Goal: Transaction & Acquisition: Book appointment/travel/reservation

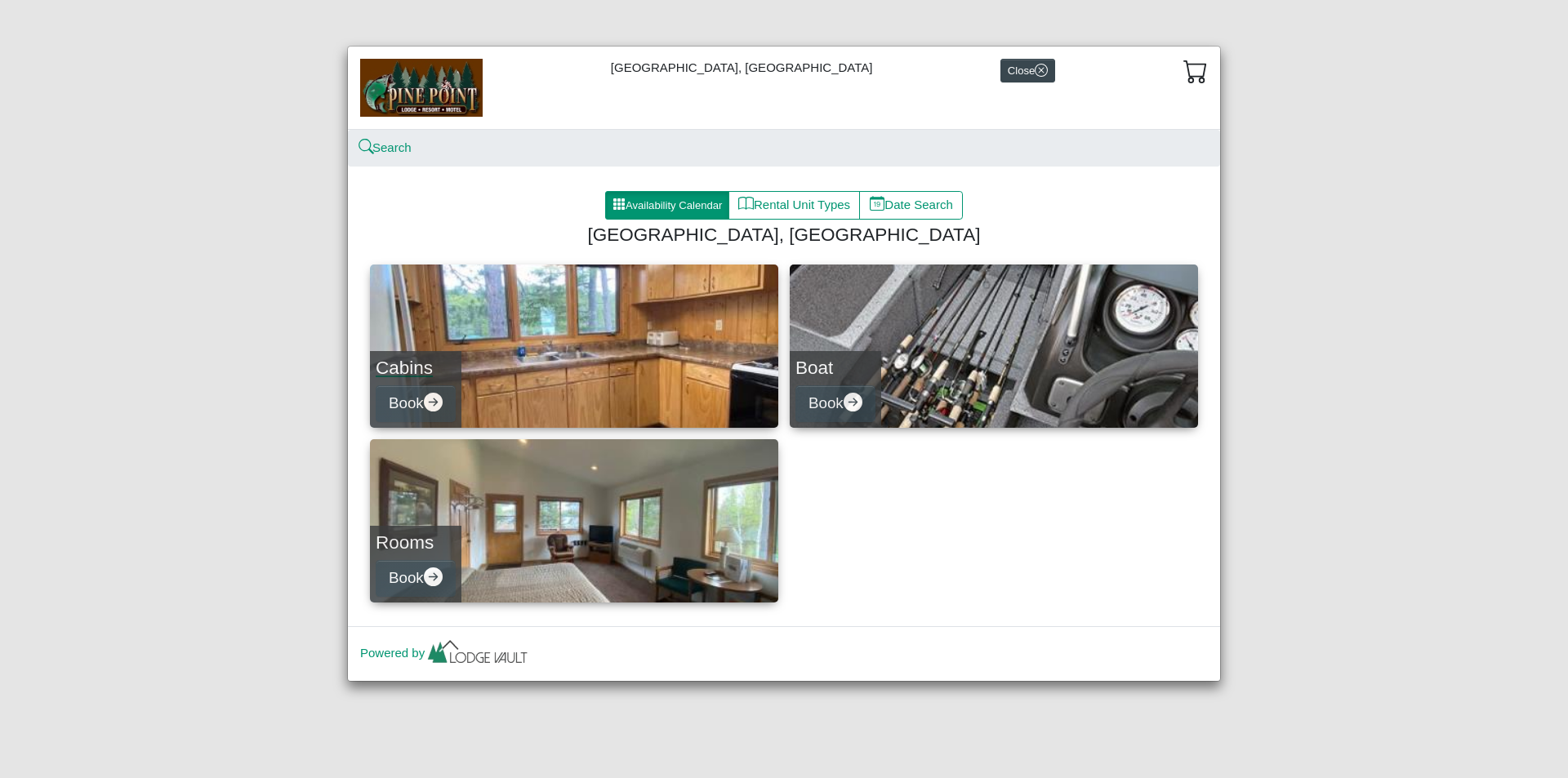
click at [405, 367] on h4 "Cabins" at bounding box center [415, 367] width 80 height 22
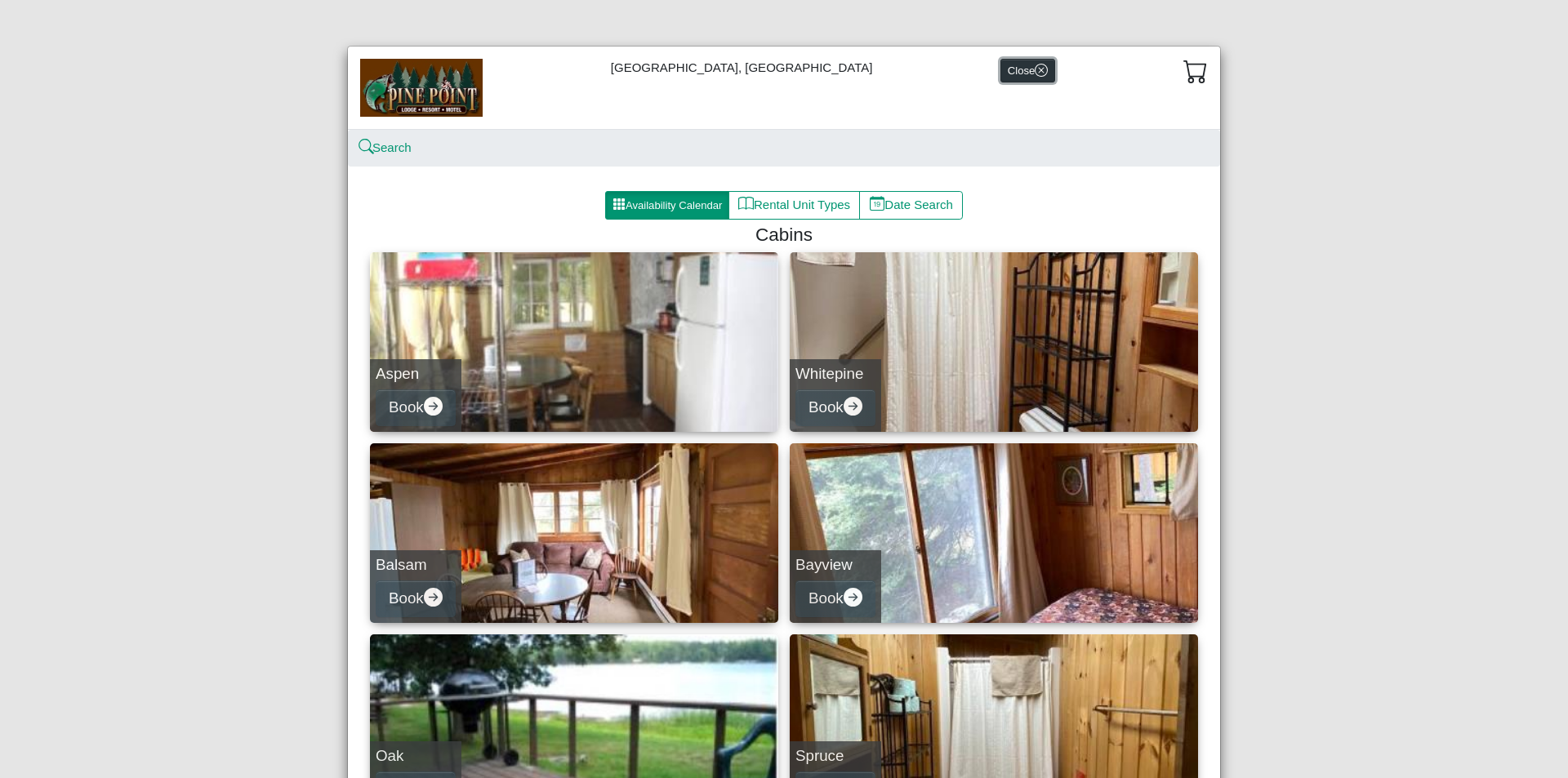
click at [1034, 67] on icon "x circle" at bounding box center [1040, 70] width 13 height 13
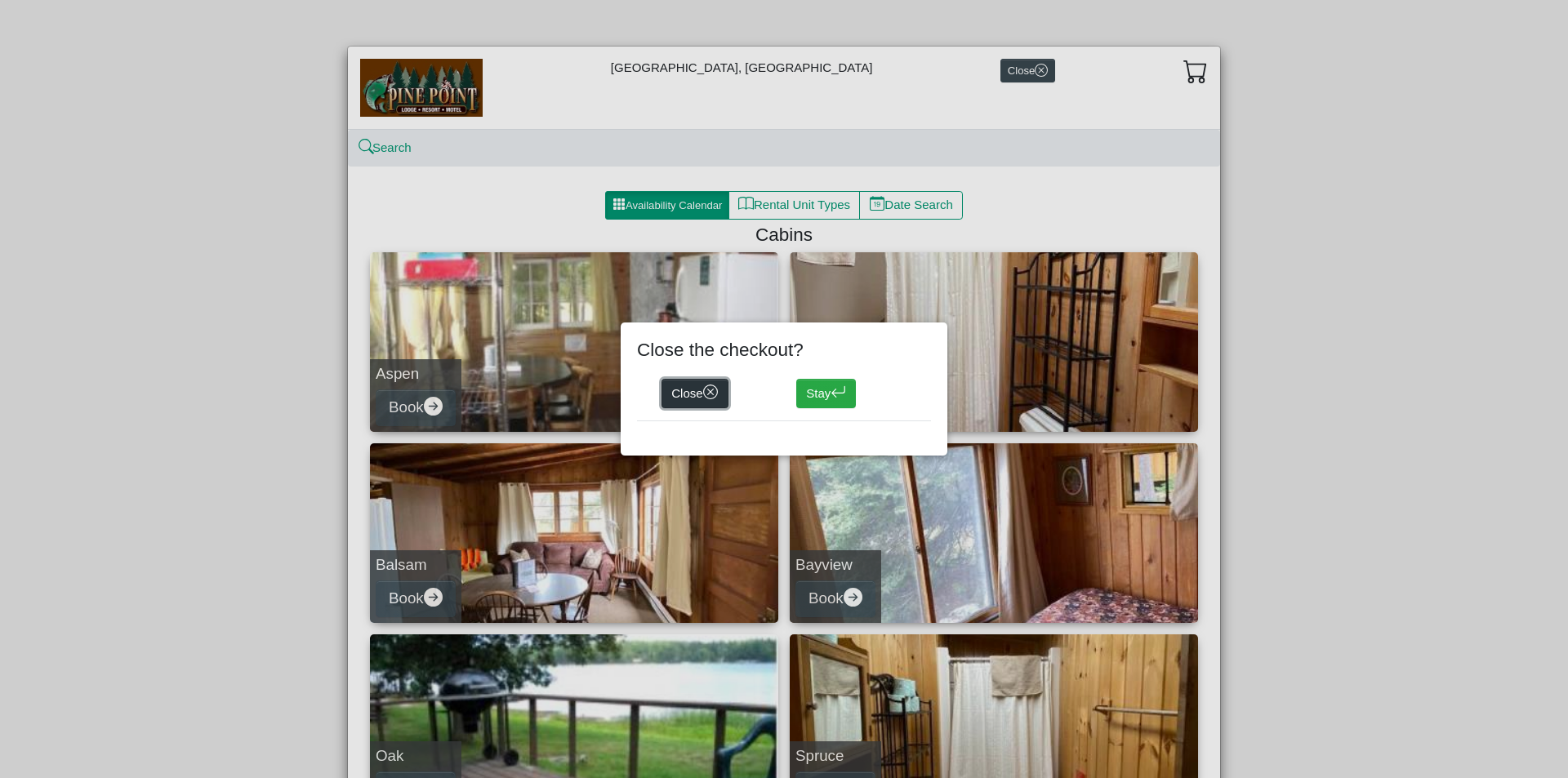
click at [681, 389] on button "Close" at bounding box center [694, 393] width 67 height 29
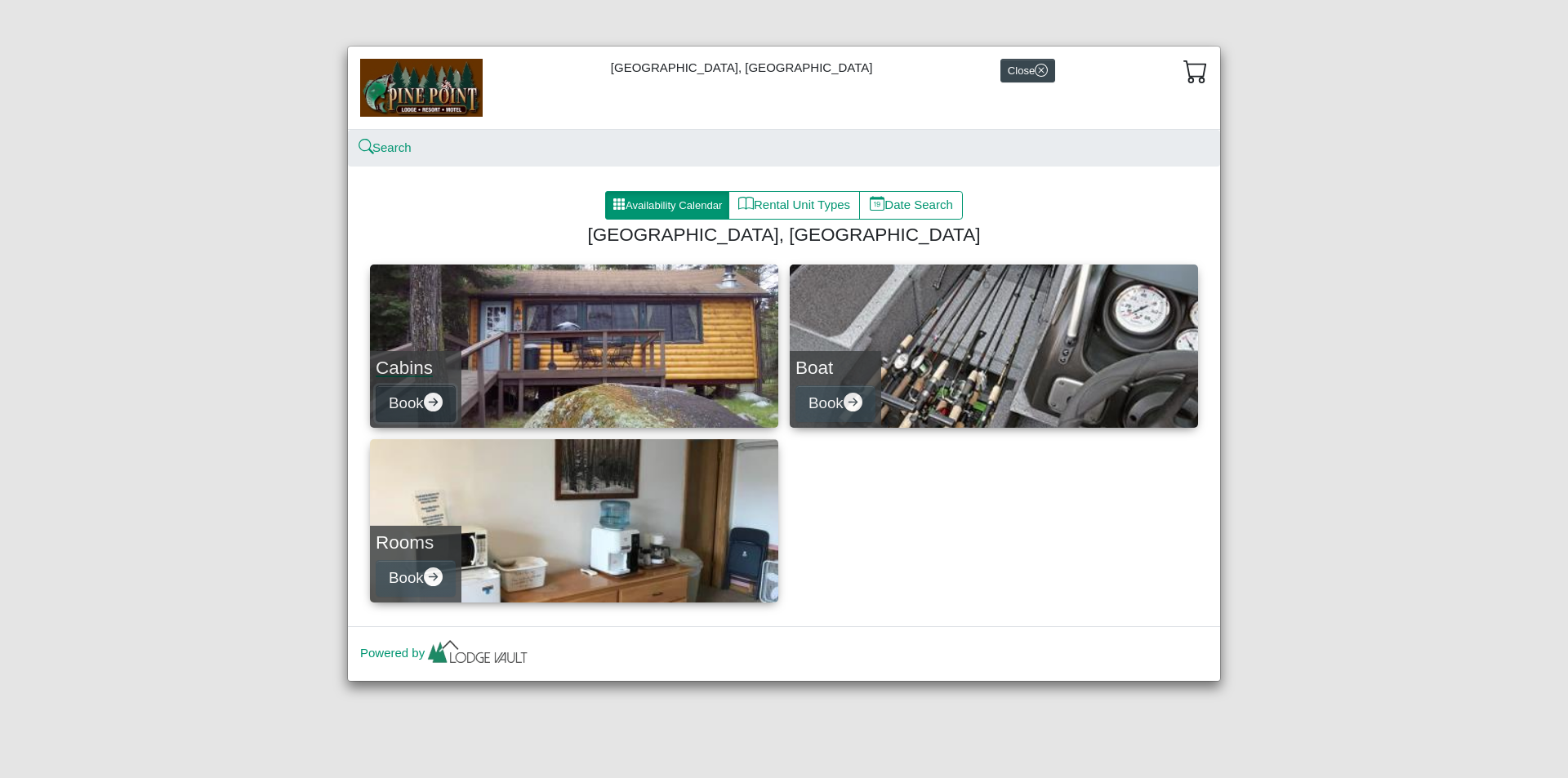
click at [401, 407] on button "Book" at bounding box center [415, 404] width 80 height 36
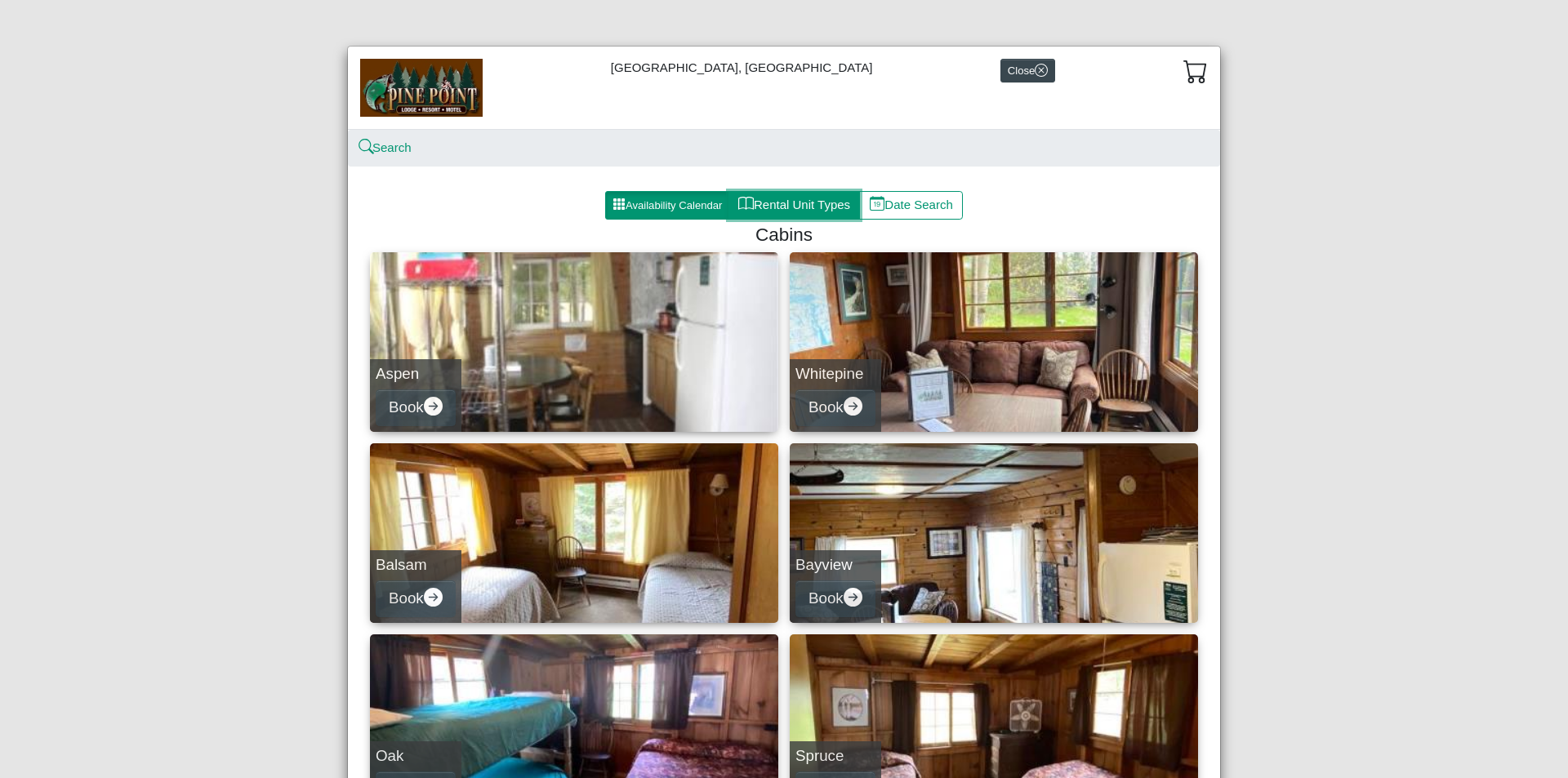
click at [783, 206] on button "Rental Unit Types" at bounding box center [794, 206] width 131 height 29
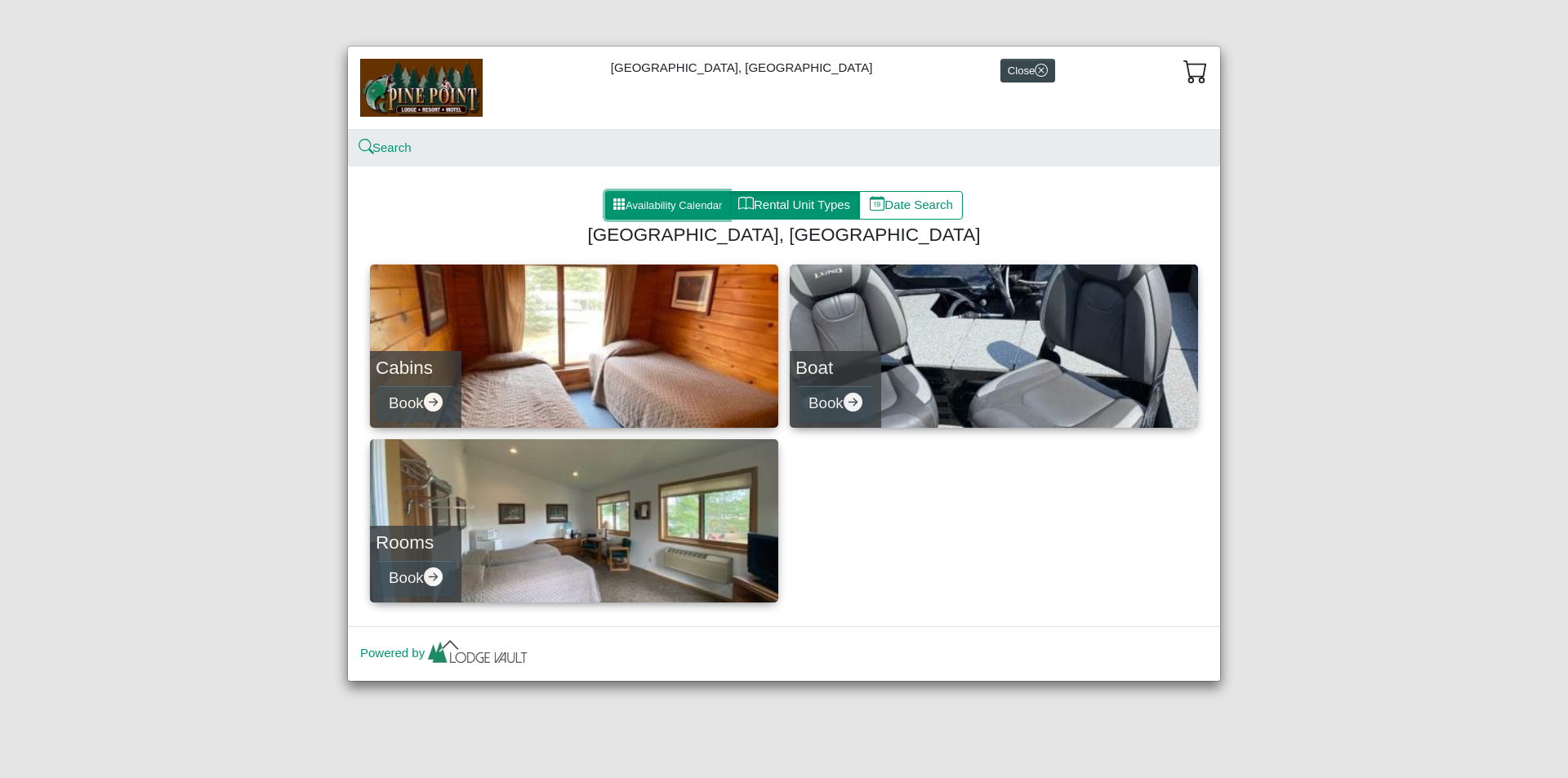
click at [682, 202] on button "Availability Calendar" at bounding box center [668, 206] width 125 height 29
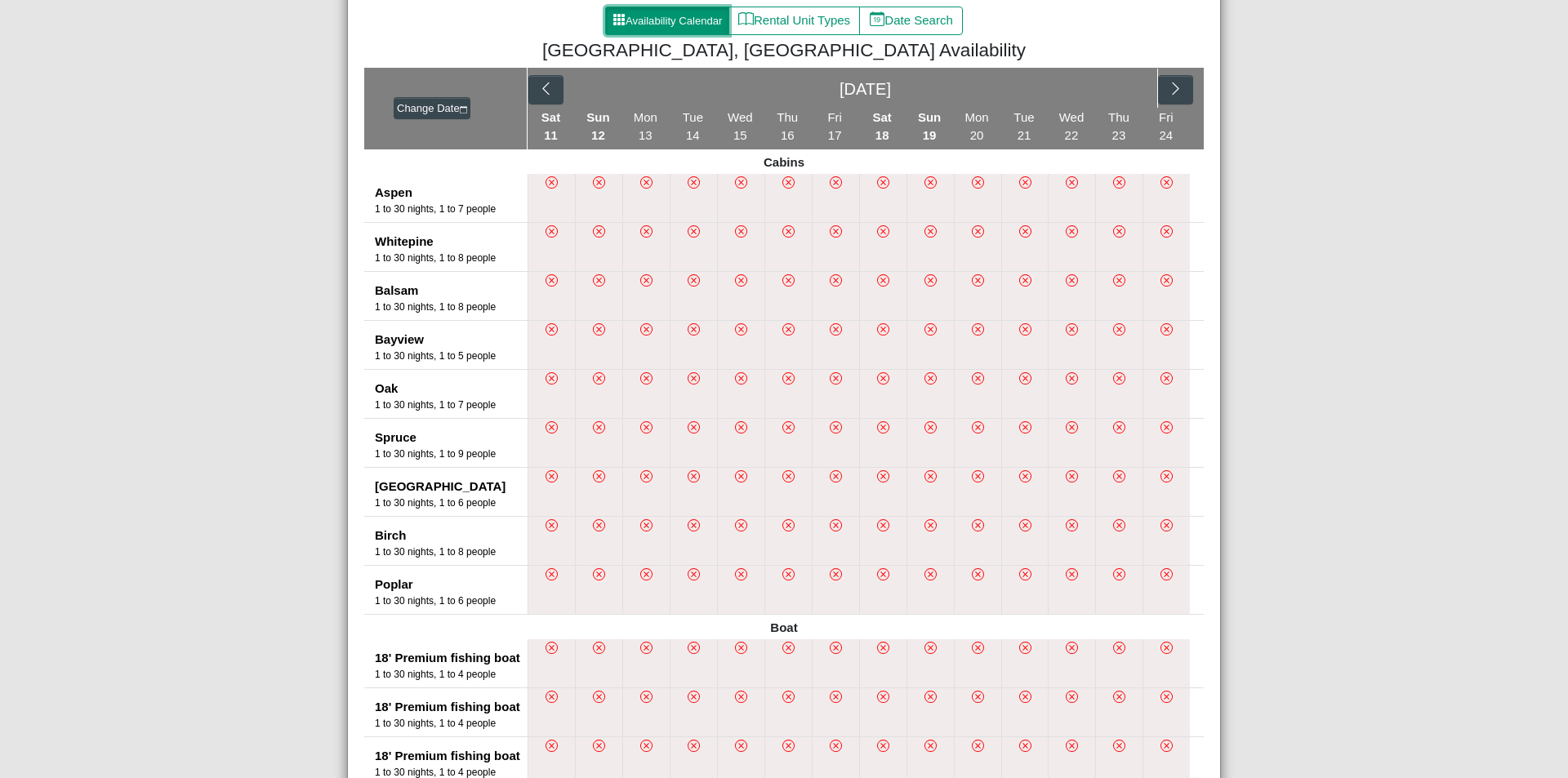
scroll to position [163, 0]
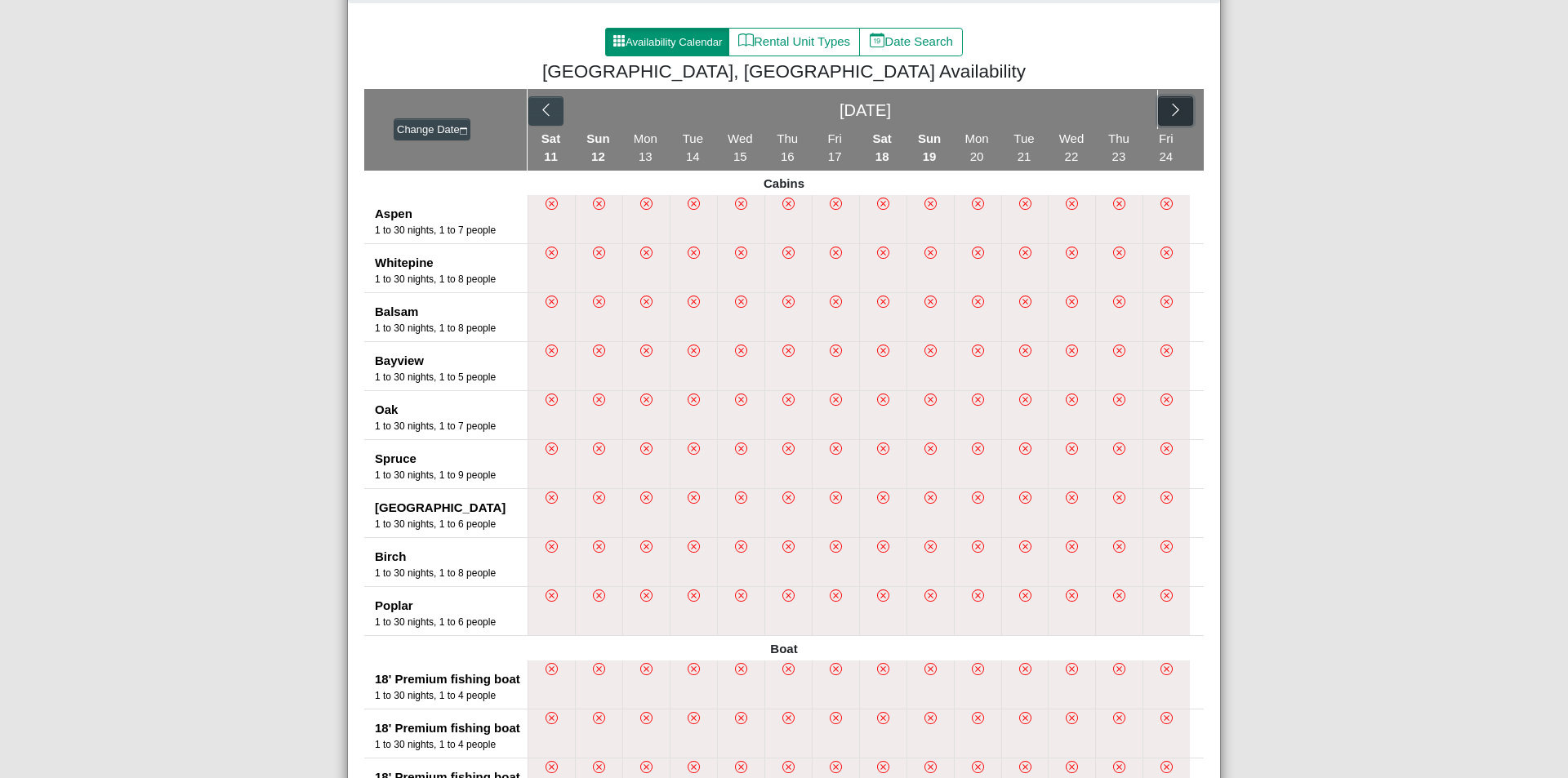
click at [1172, 108] on icon "chevron right" at bounding box center [1175, 110] width 7 height 12
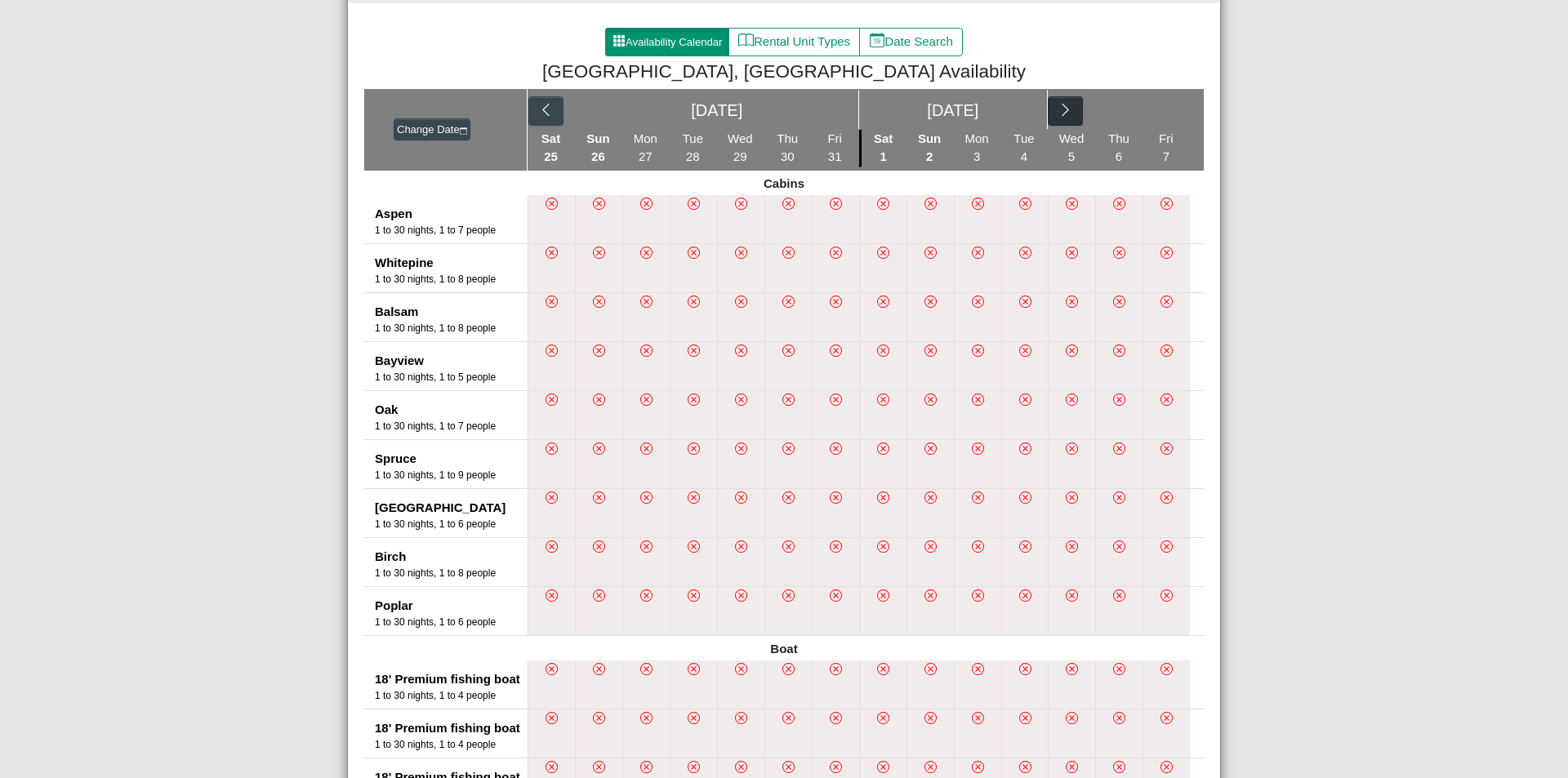
click at [1168, 108] on div "[DATE] [DATE]" at bounding box center [866, 109] width 676 height 41
click at [1062, 110] on icon "chevron right" at bounding box center [1066, 110] width 16 height 16
click at [1172, 113] on icon "chevron right" at bounding box center [1175, 110] width 7 height 12
click at [1062, 113] on icon "chevron right" at bounding box center [1066, 110] width 16 height 16
click at [1171, 118] on icon "chevron right" at bounding box center [1175, 110] width 16 height 16
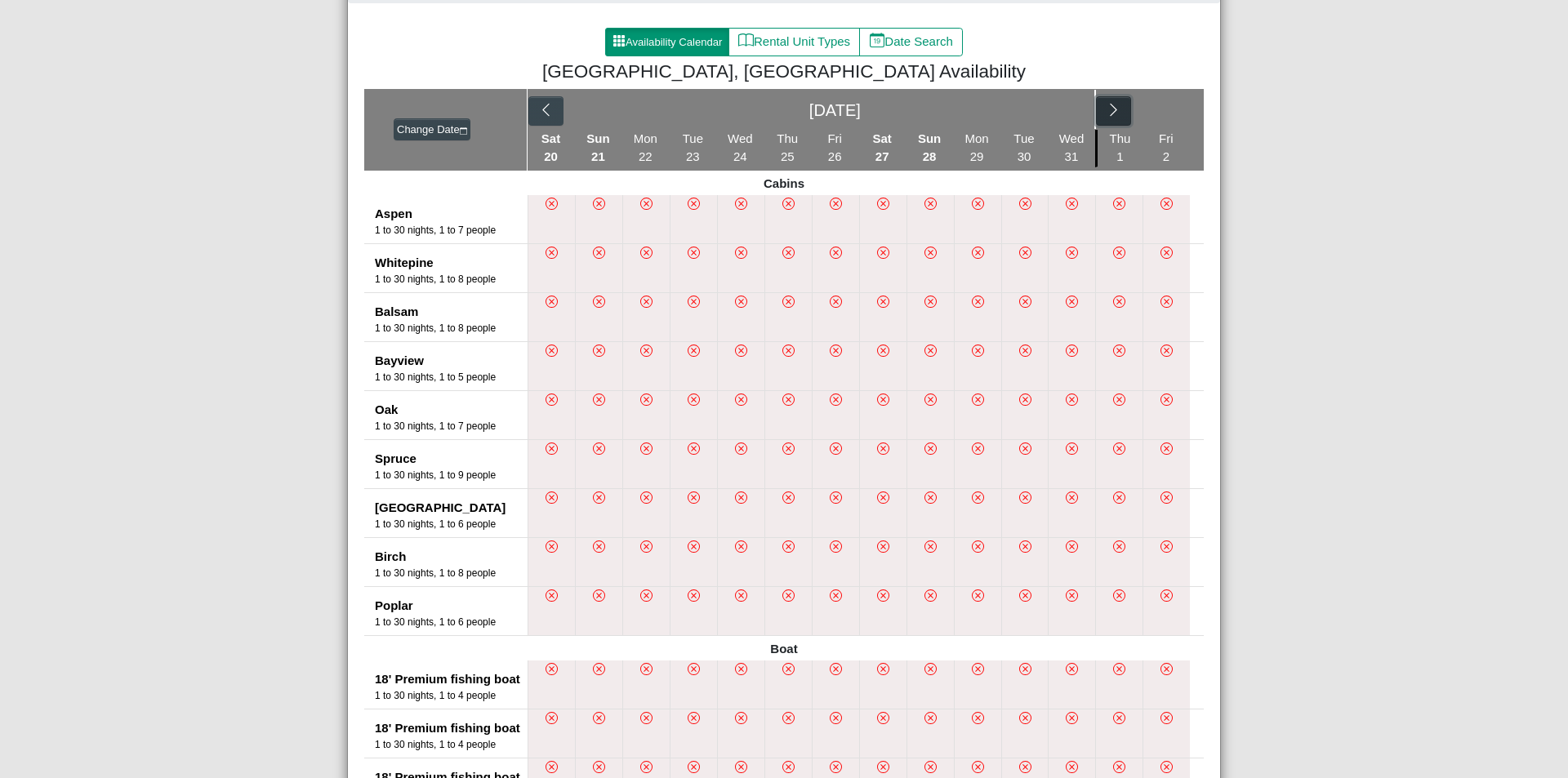
click at [1111, 116] on icon "chevron right" at bounding box center [1113, 110] width 16 height 16
click at [1176, 111] on icon "chevron right" at bounding box center [1175, 110] width 16 height 16
click at [921, 41] on button "Date Search" at bounding box center [911, 42] width 104 height 29
select select "*"
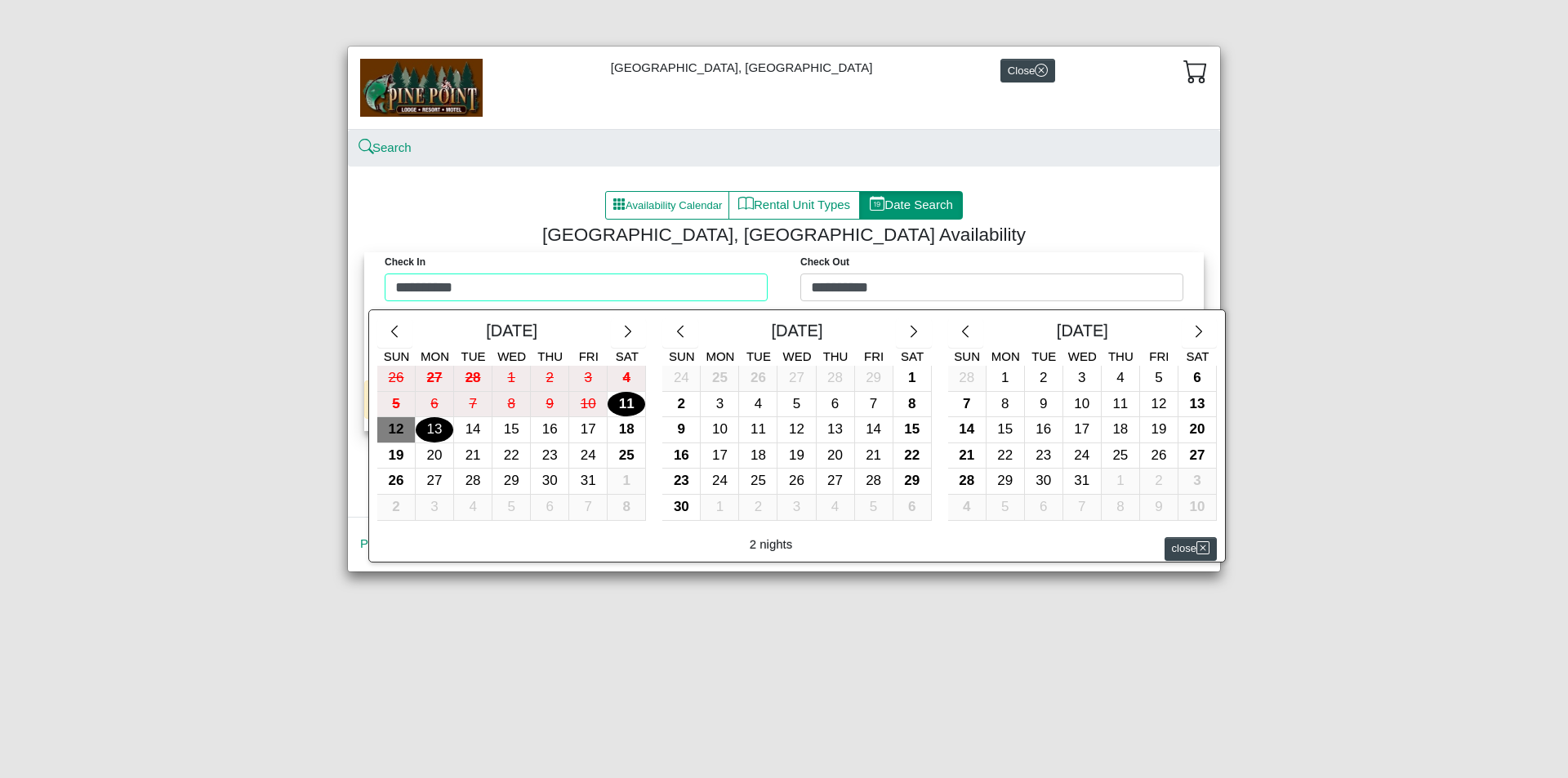
drag, startPoint x: 483, startPoint y: 285, endPoint x: 490, endPoint y: 276, distance: 11.4
click at [484, 285] on div "**********" at bounding box center [784, 281] width 831 height 57
click at [1207, 333] on button "button" at bounding box center [1199, 333] width 35 height 29
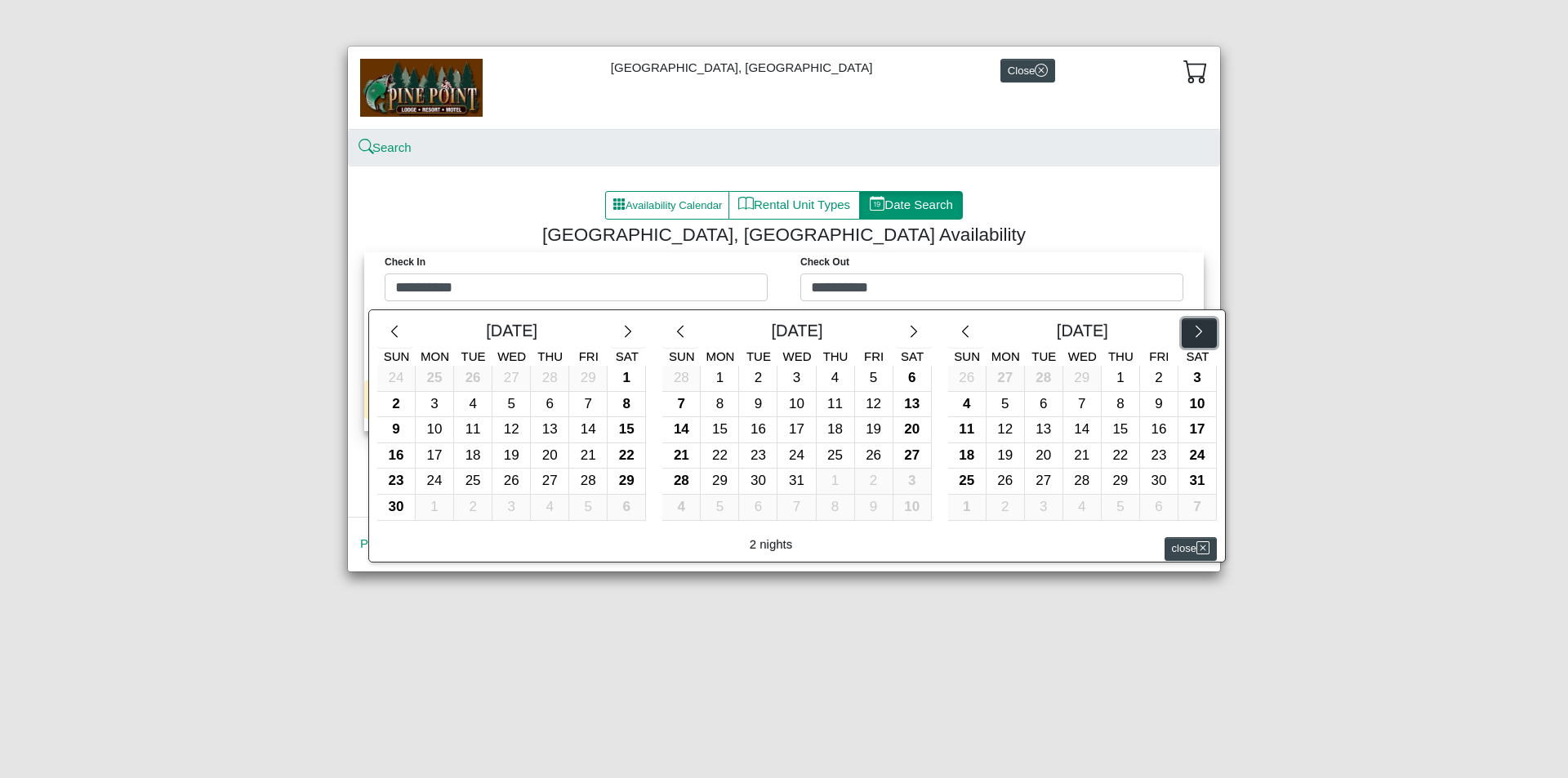
click at [1207, 333] on button "button" at bounding box center [1199, 333] width 35 height 29
click at [1206, 333] on icon "chevron right" at bounding box center [1200, 332] width 16 height 16
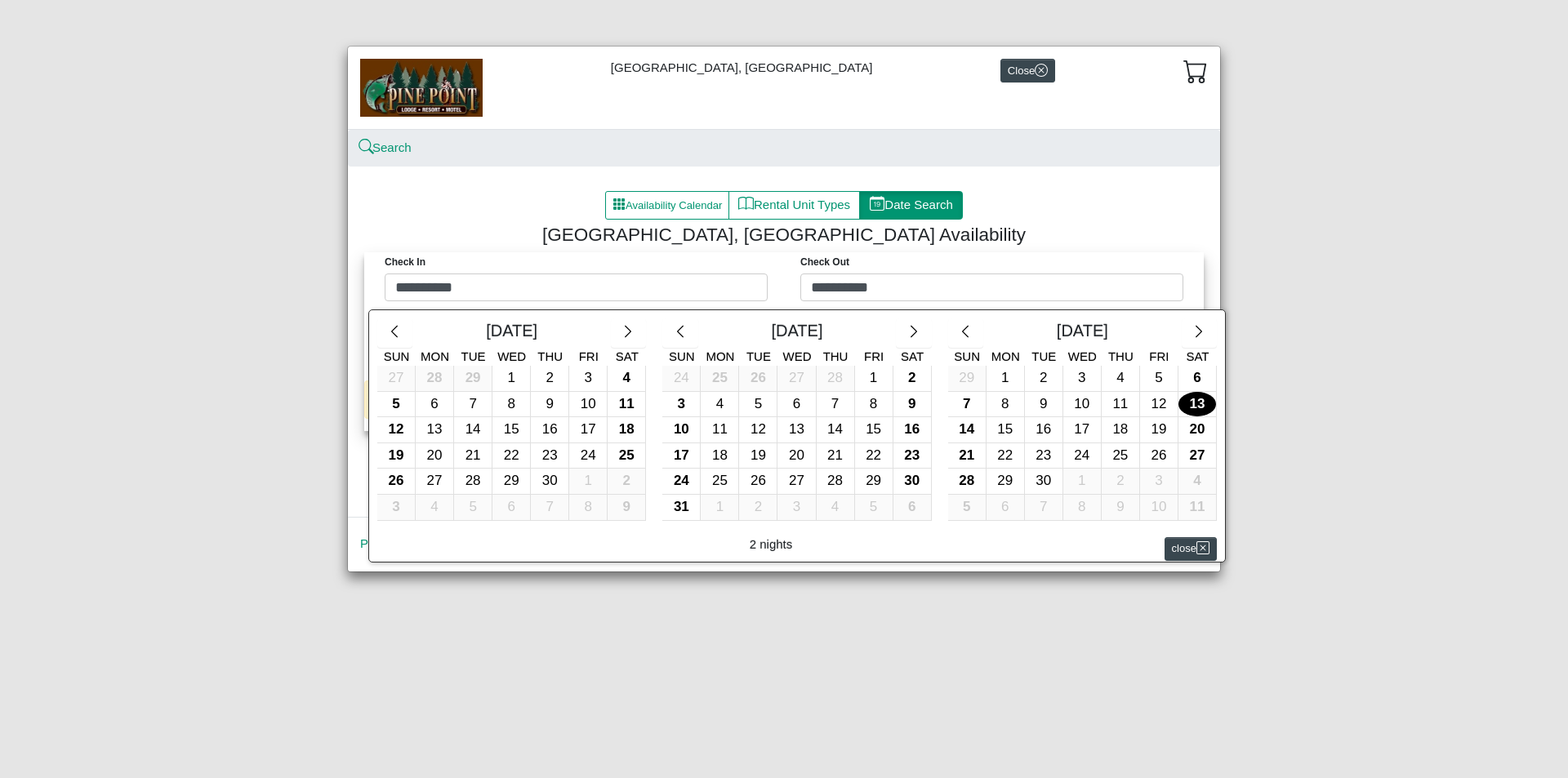
click at [1194, 404] on div "13" at bounding box center [1196, 404] width 37 height 25
type input "*********"
click at [1197, 436] on div "20" at bounding box center [1196, 429] width 37 height 25
type input "*********"
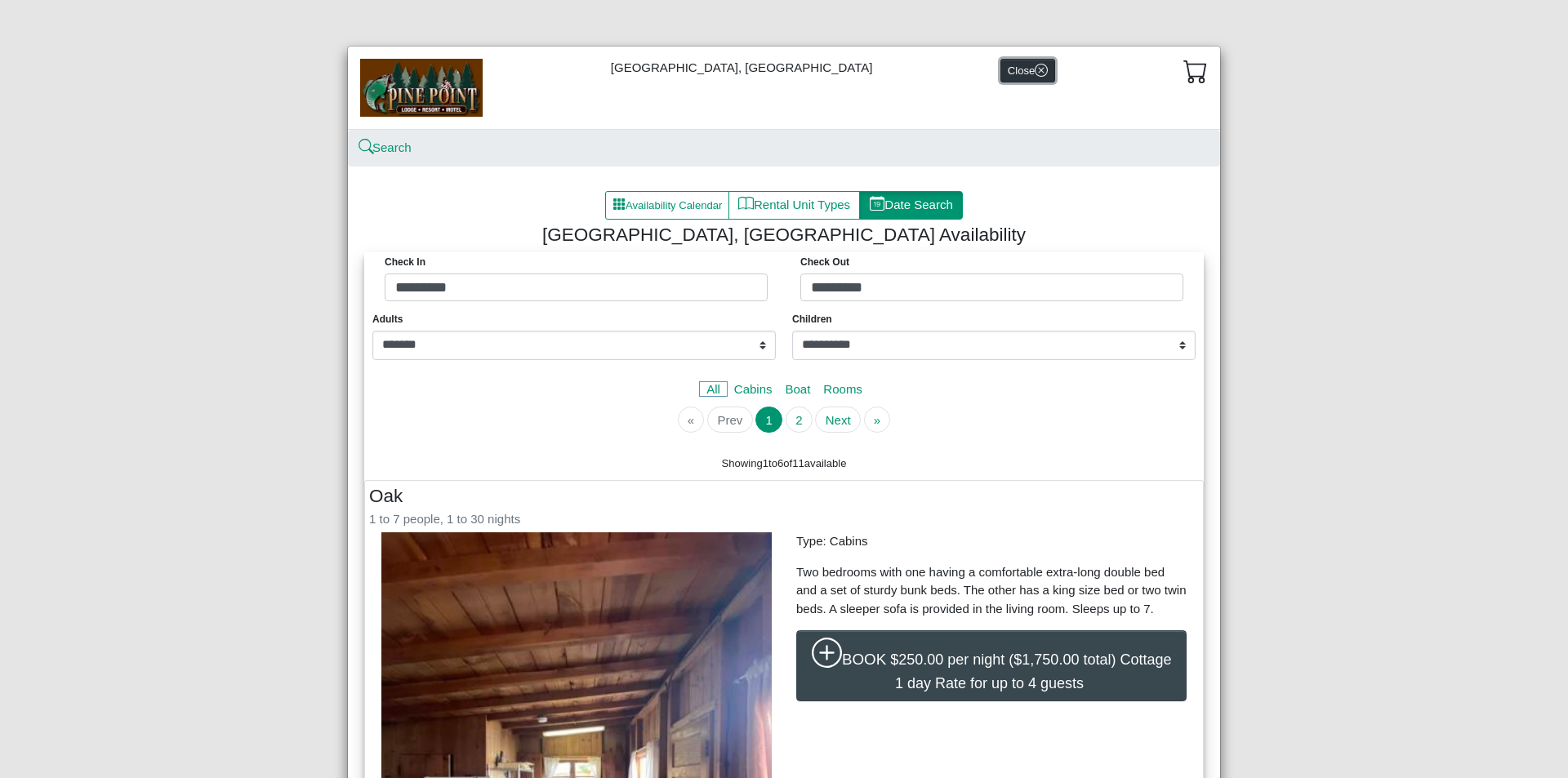
click at [1001, 69] on button "Close" at bounding box center [1027, 70] width 54 height 23
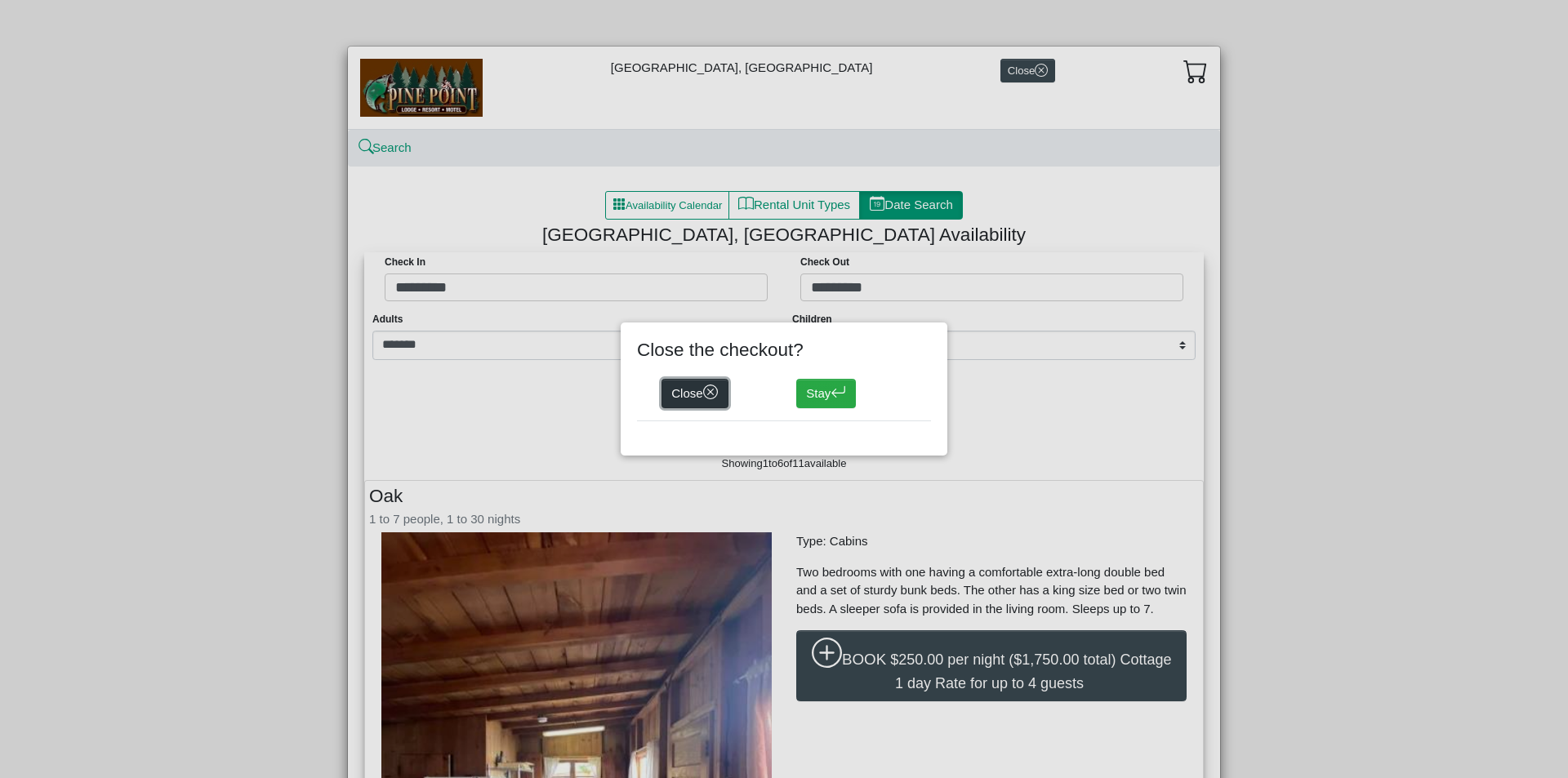
click at [692, 394] on button "Close" at bounding box center [694, 393] width 67 height 29
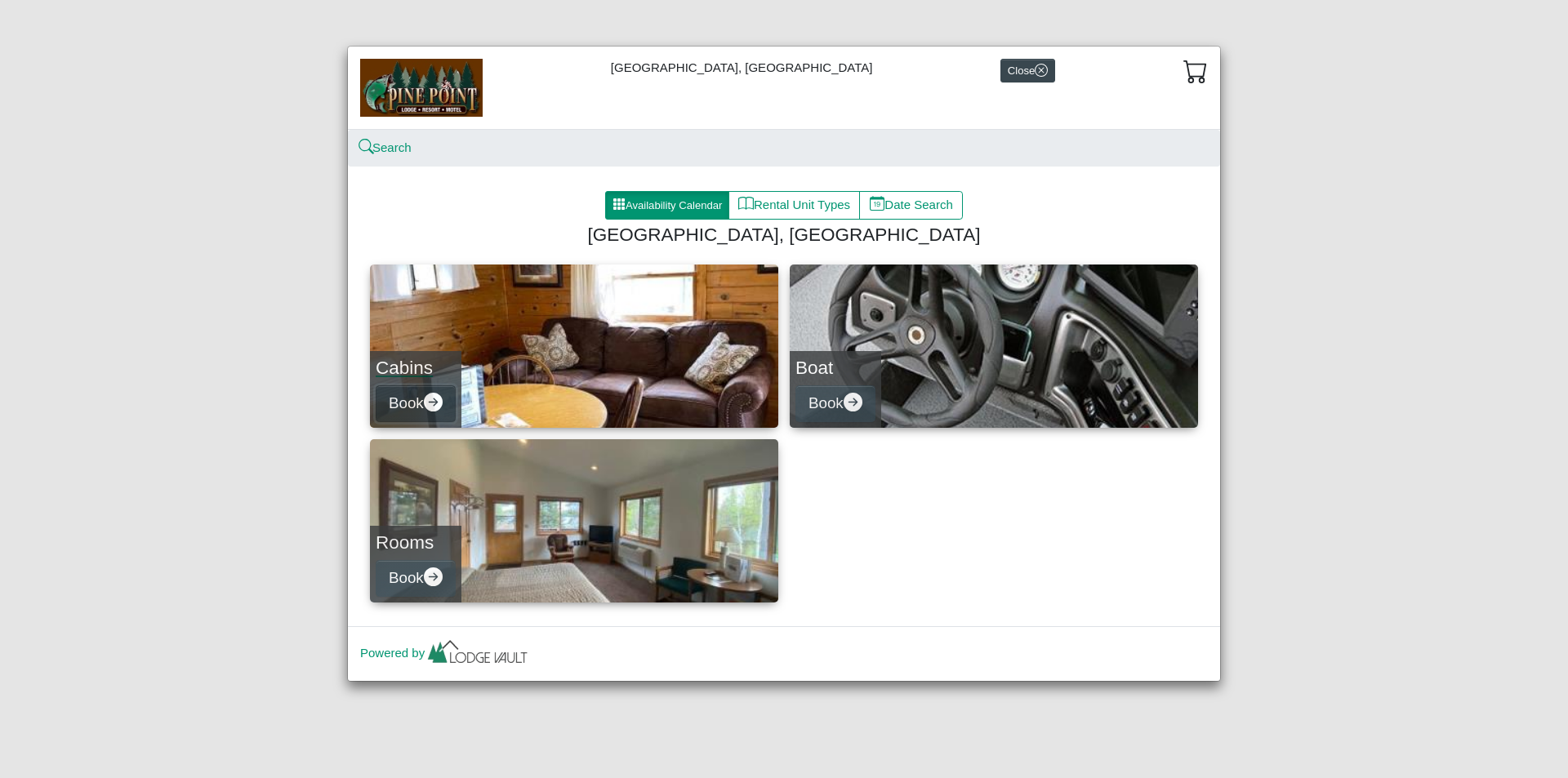
click at [418, 404] on button "Book" at bounding box center [415, 404] width 80 height 36
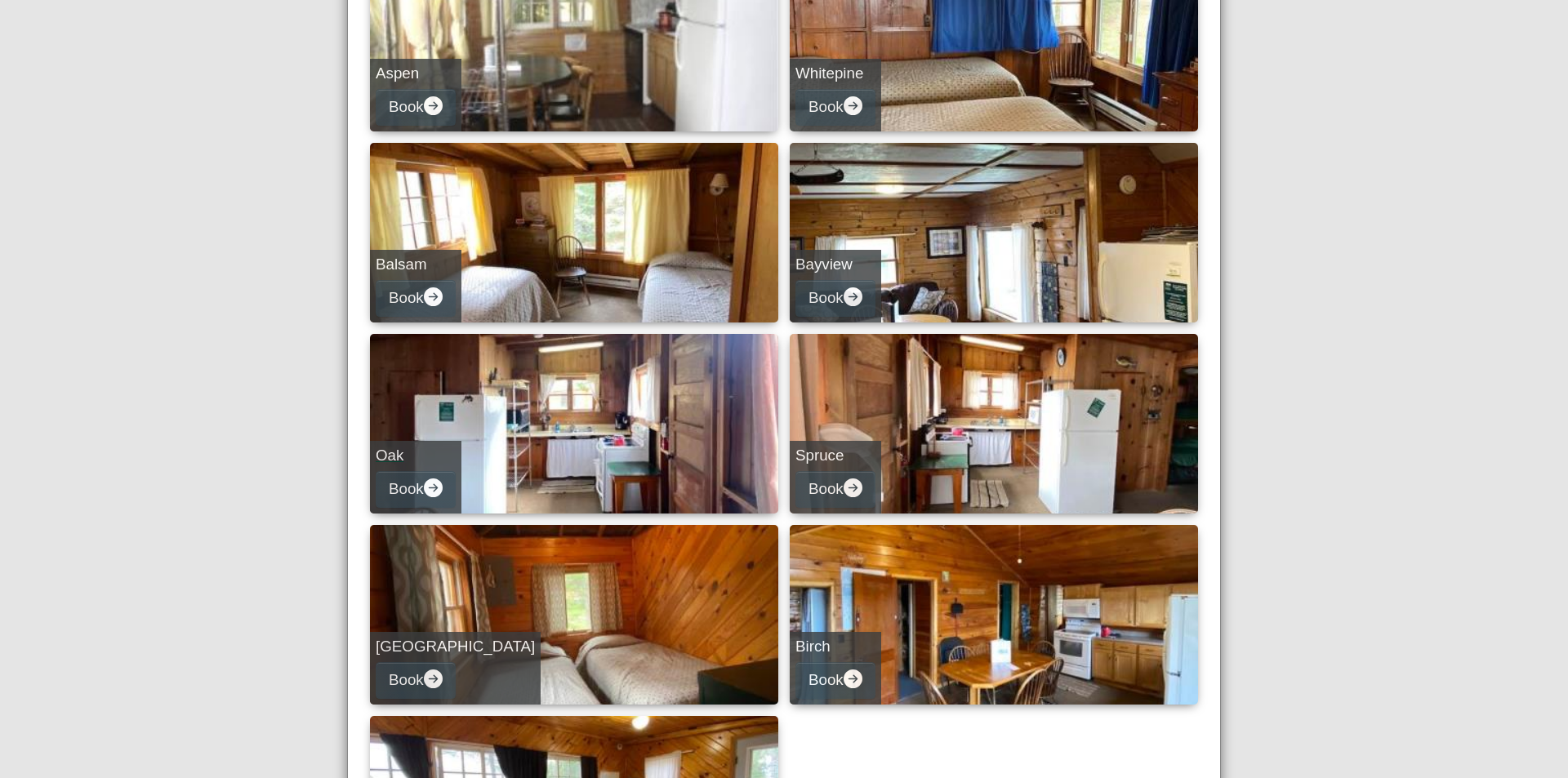
scroll to position [327, 0]
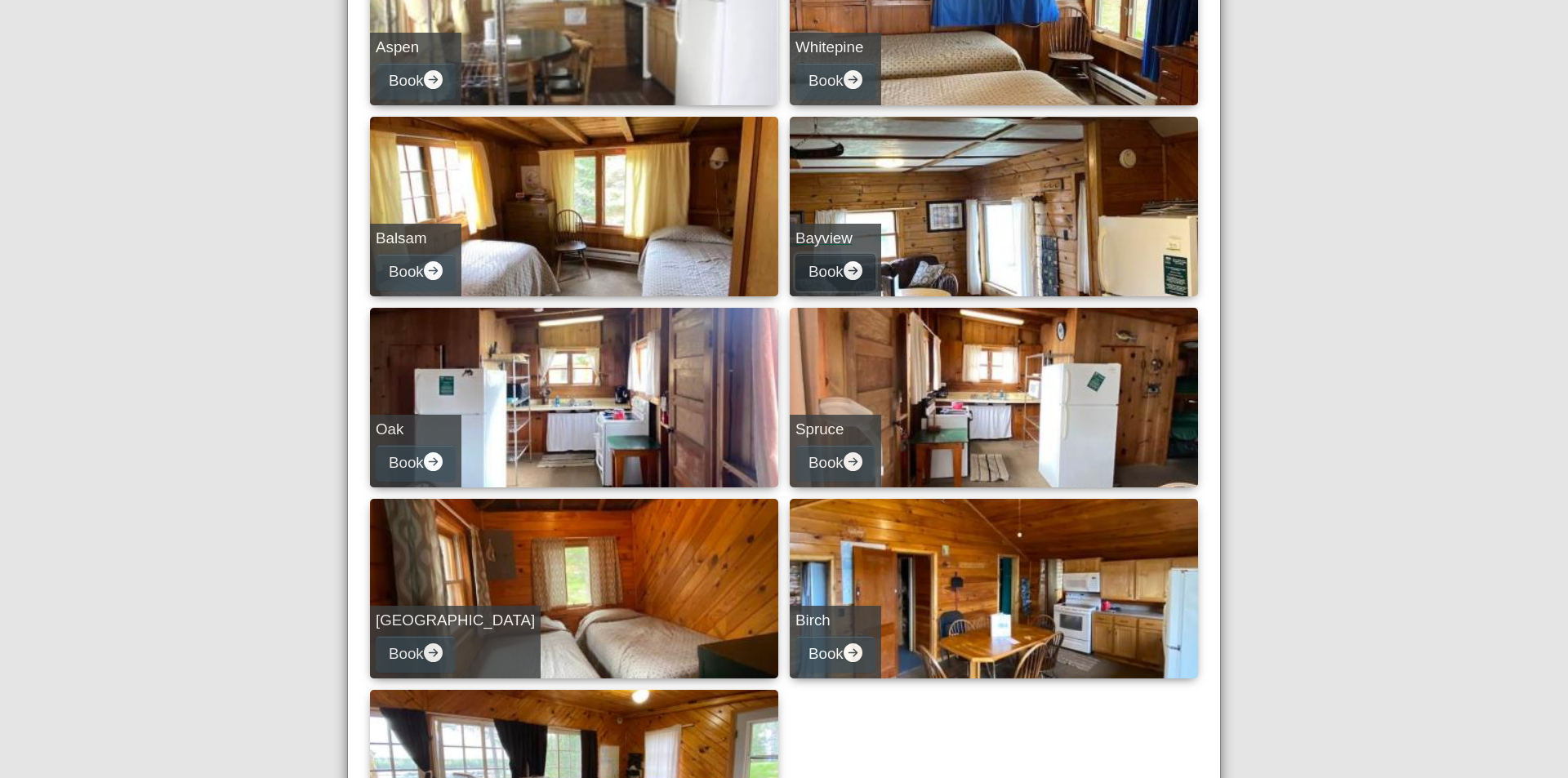
click at [827, 268] on button "Book" at bounding box center [835, 272] width 80 height 36
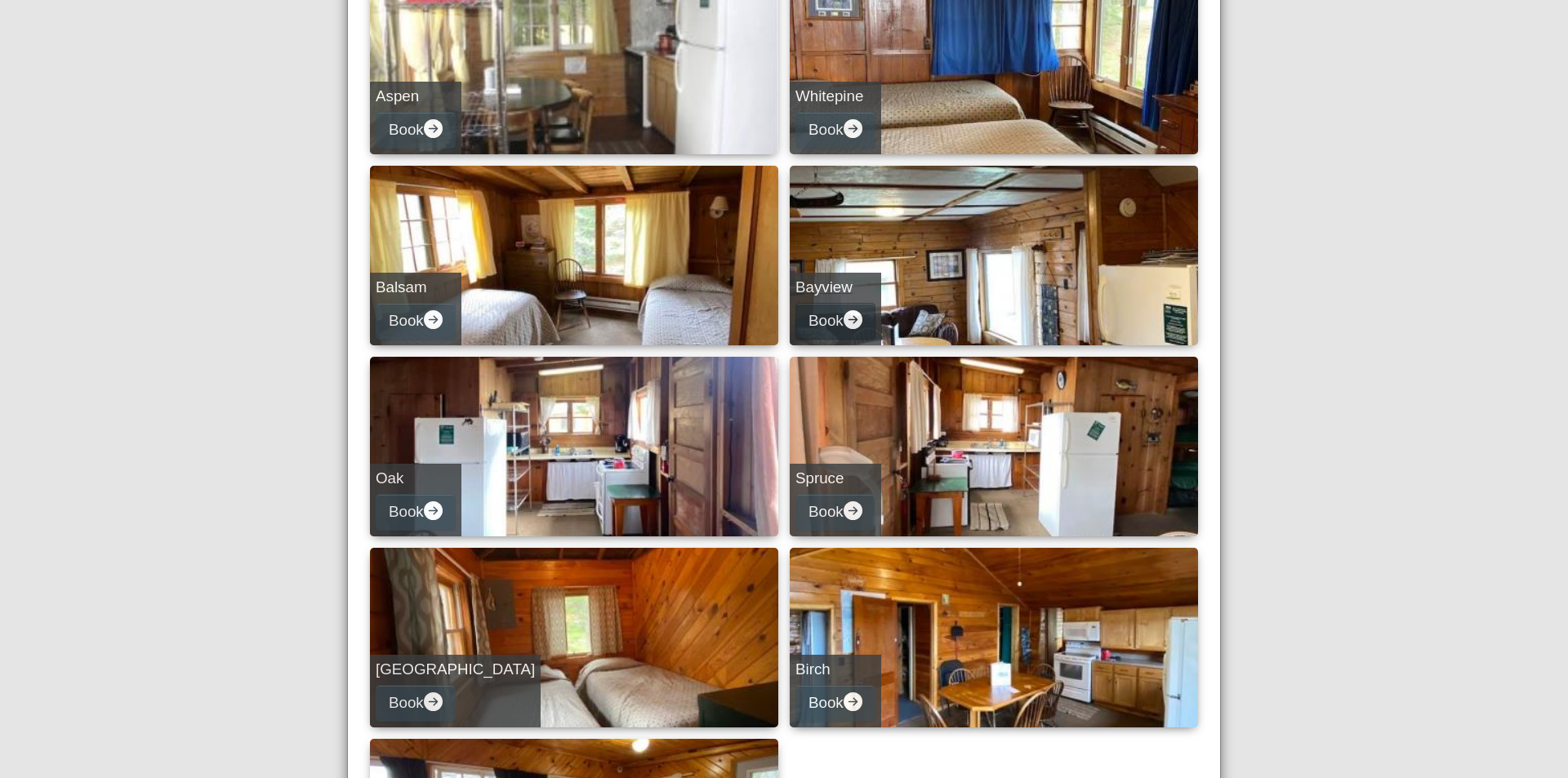
select select "*"
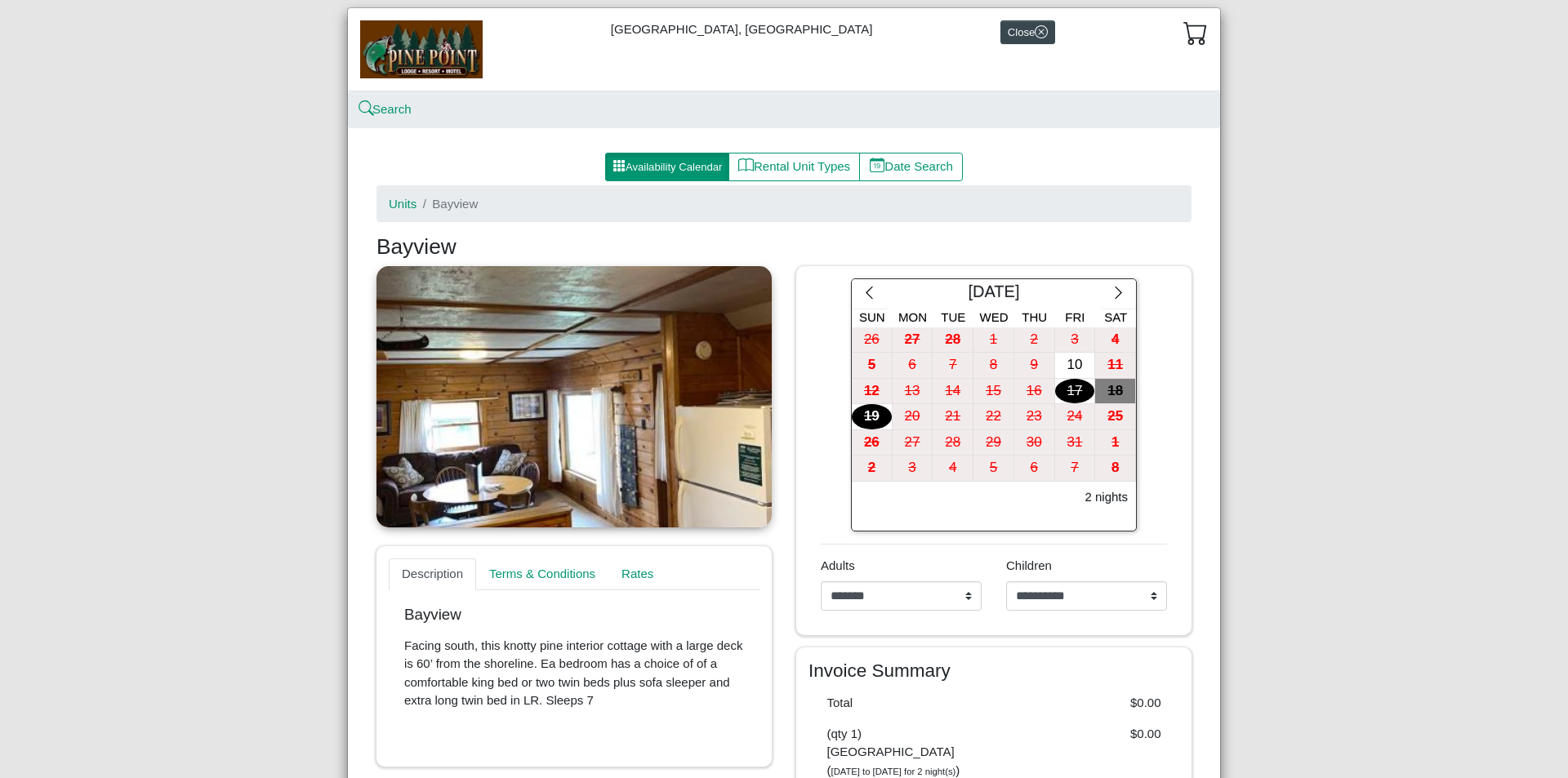
scroll to position [4, 0]
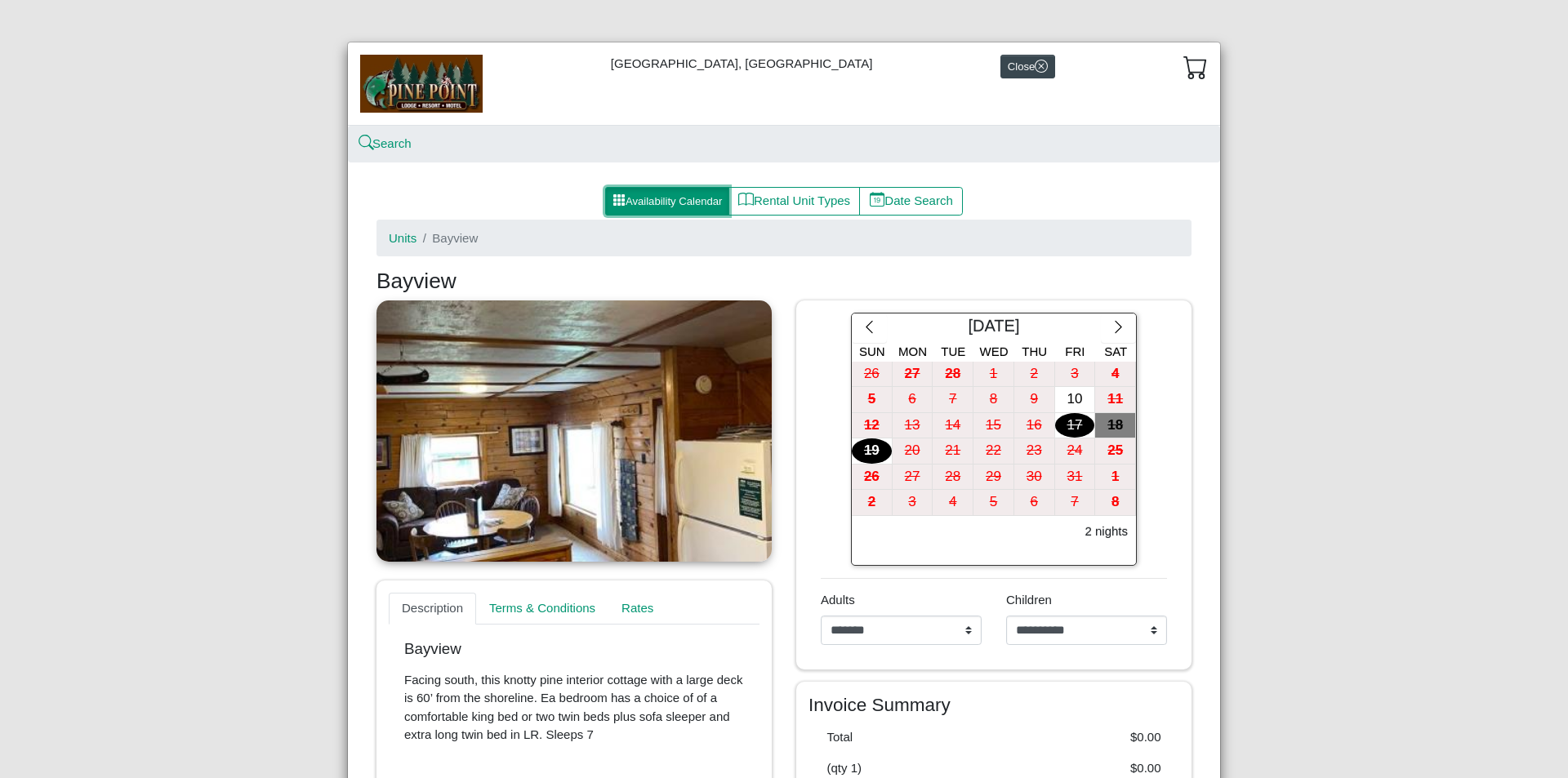
click at [661, 197] on button "Availability Calendar" at bounding box center [668, 201] width 125 height 29
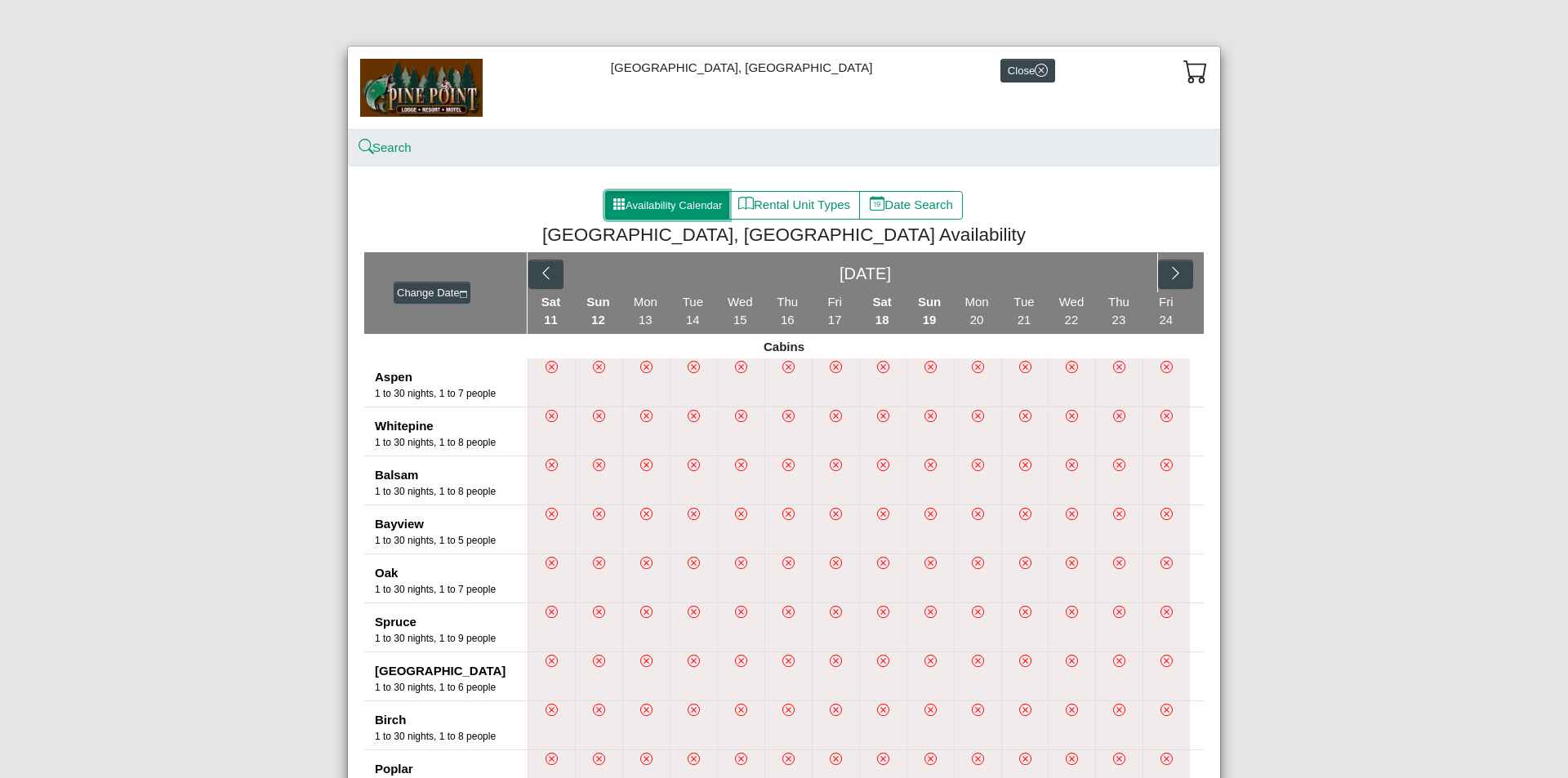
click at [616, 207] on icon "grid3x3 gap fill" at bounding box center [618, 203] width 13 height 13
click at [931, 199] on button "Date Search" at bounding box center [911, 206] width 104 height 29
select select "*"
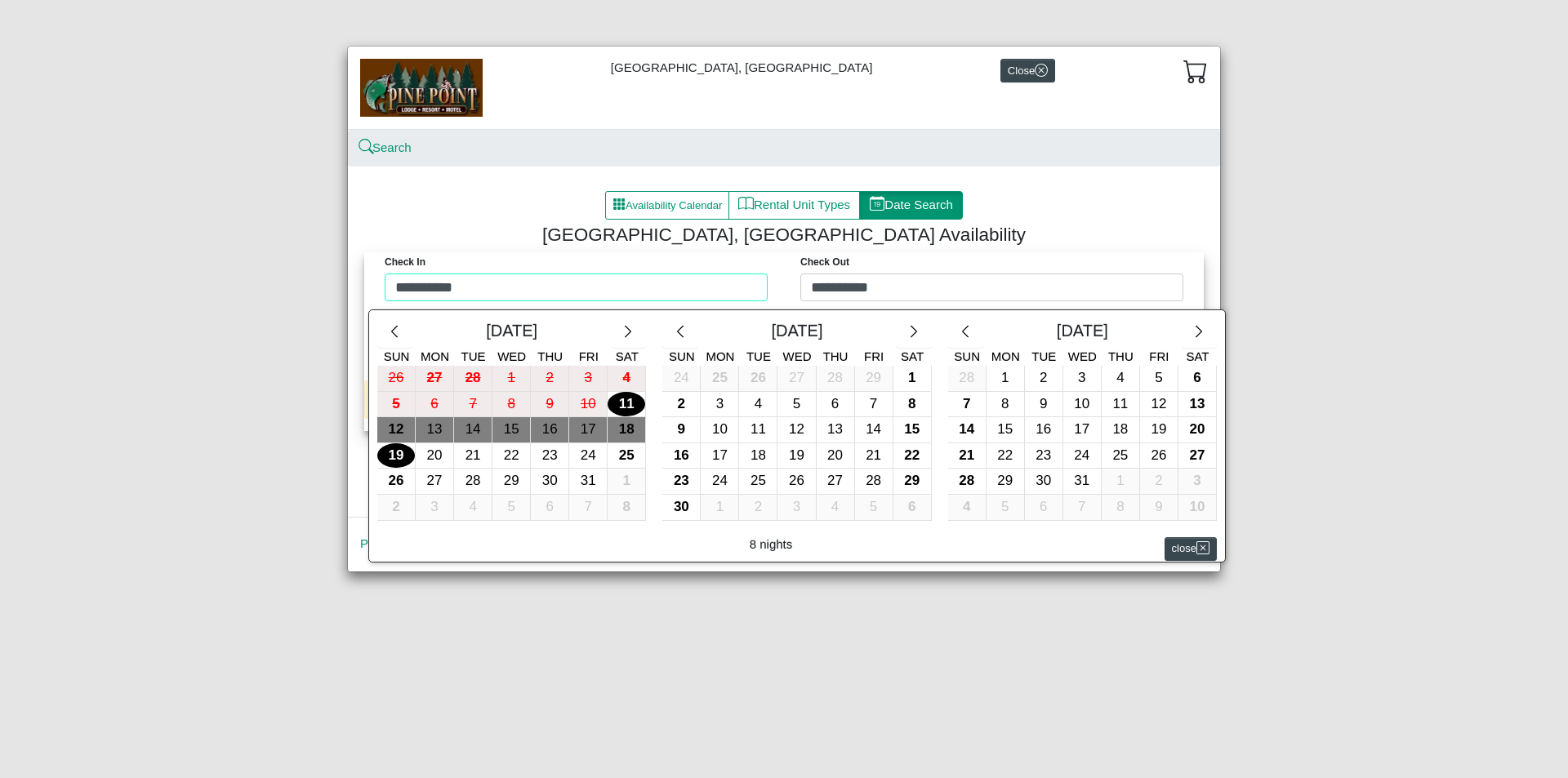
click at [491, 282] on div "**********" at bounding box center [784, 281] width 831 height 57
click at [1197, 333] on icon "chevron right" at bounding box center [1200, 332] width 16 height 16
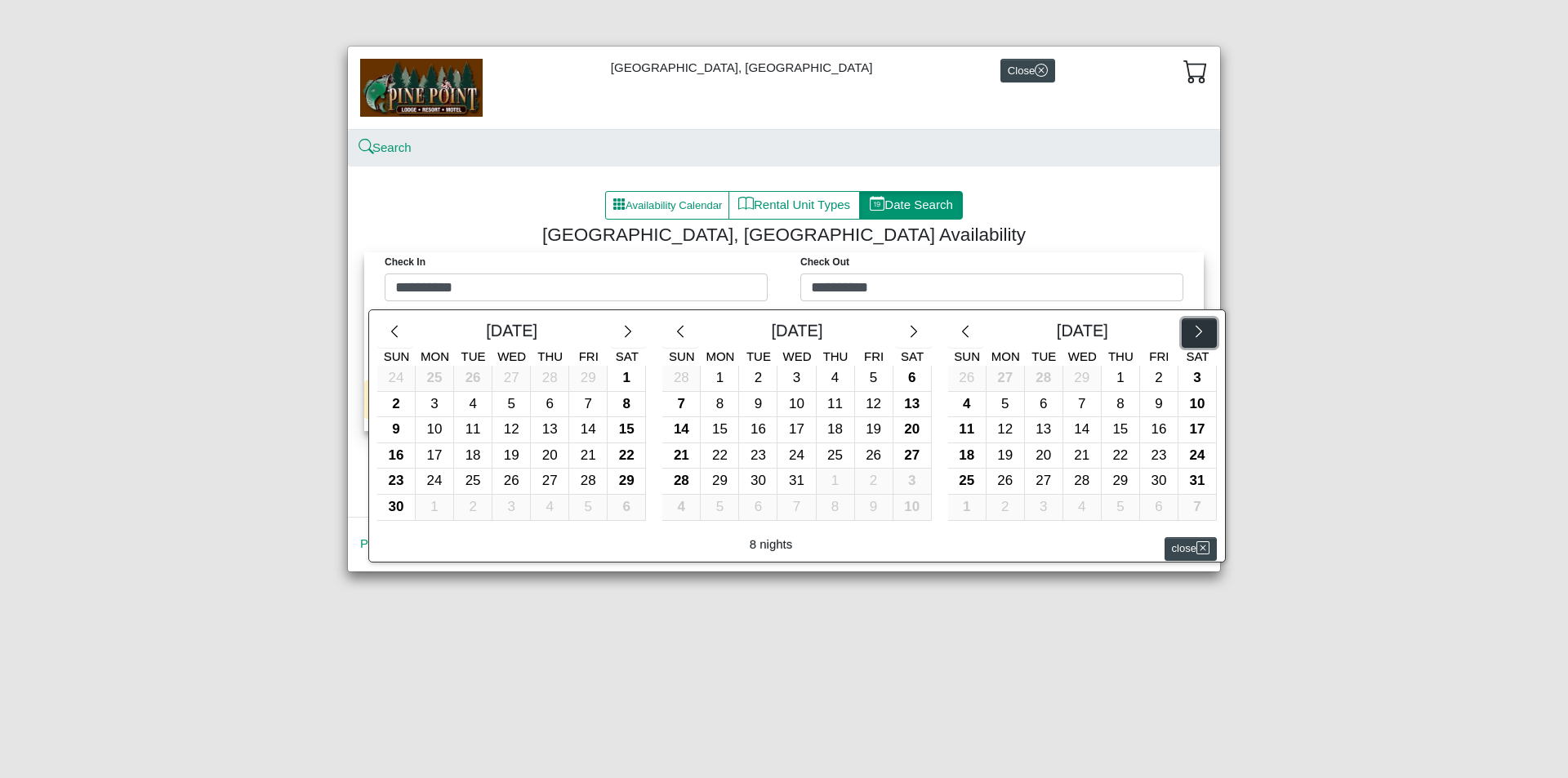
click at [1197, 333] on icon "chevron right" at bounding box center [1200, 332] width 16 height 16
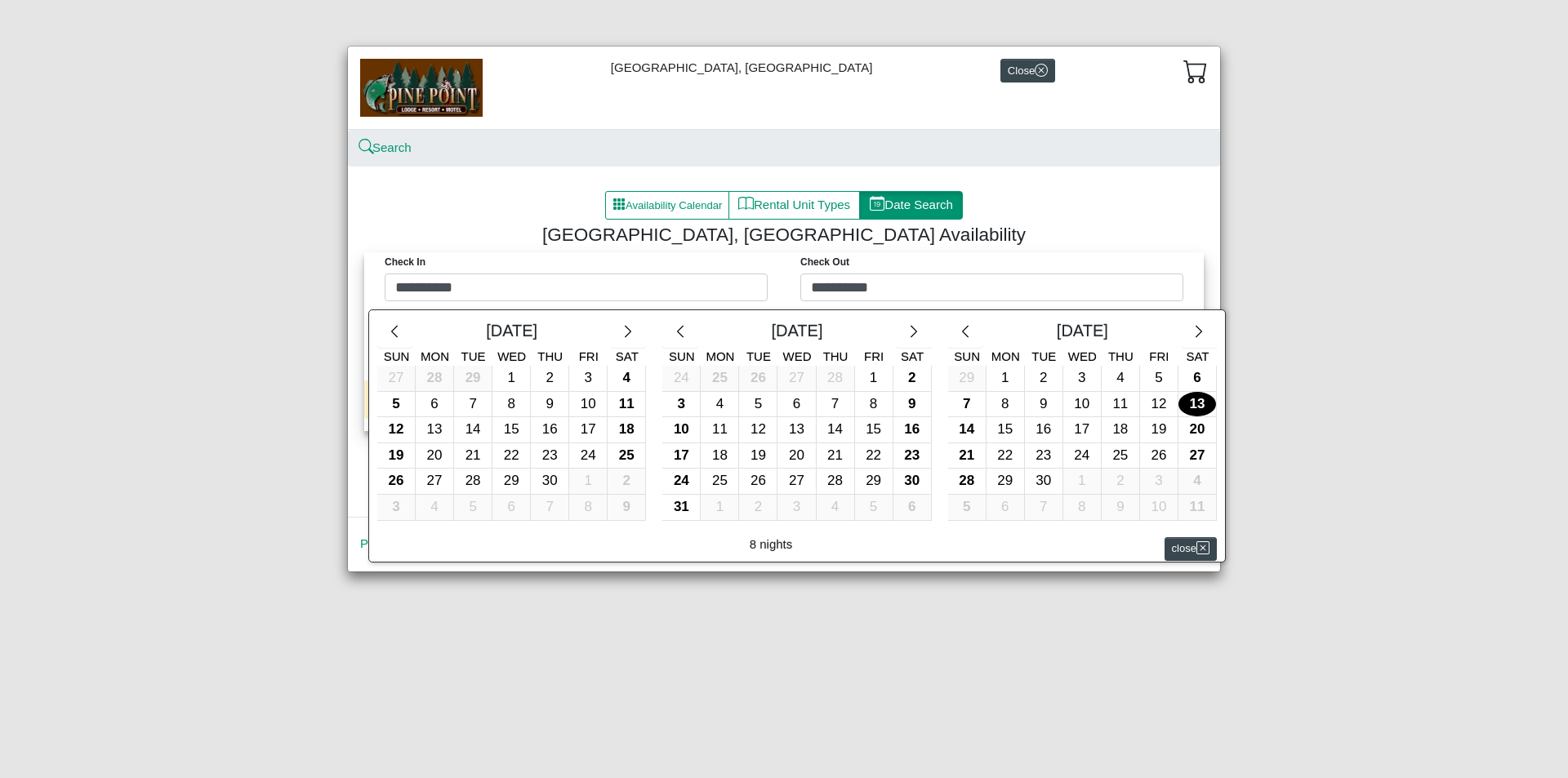
click at [1199, 407] on div "13" at bounding box center [1196, 404] width 37 height 25
type input "*********"
click at [1198, 433] on div "20" at bounding box center [1196, 429] width 37 height 25
type input "*********"
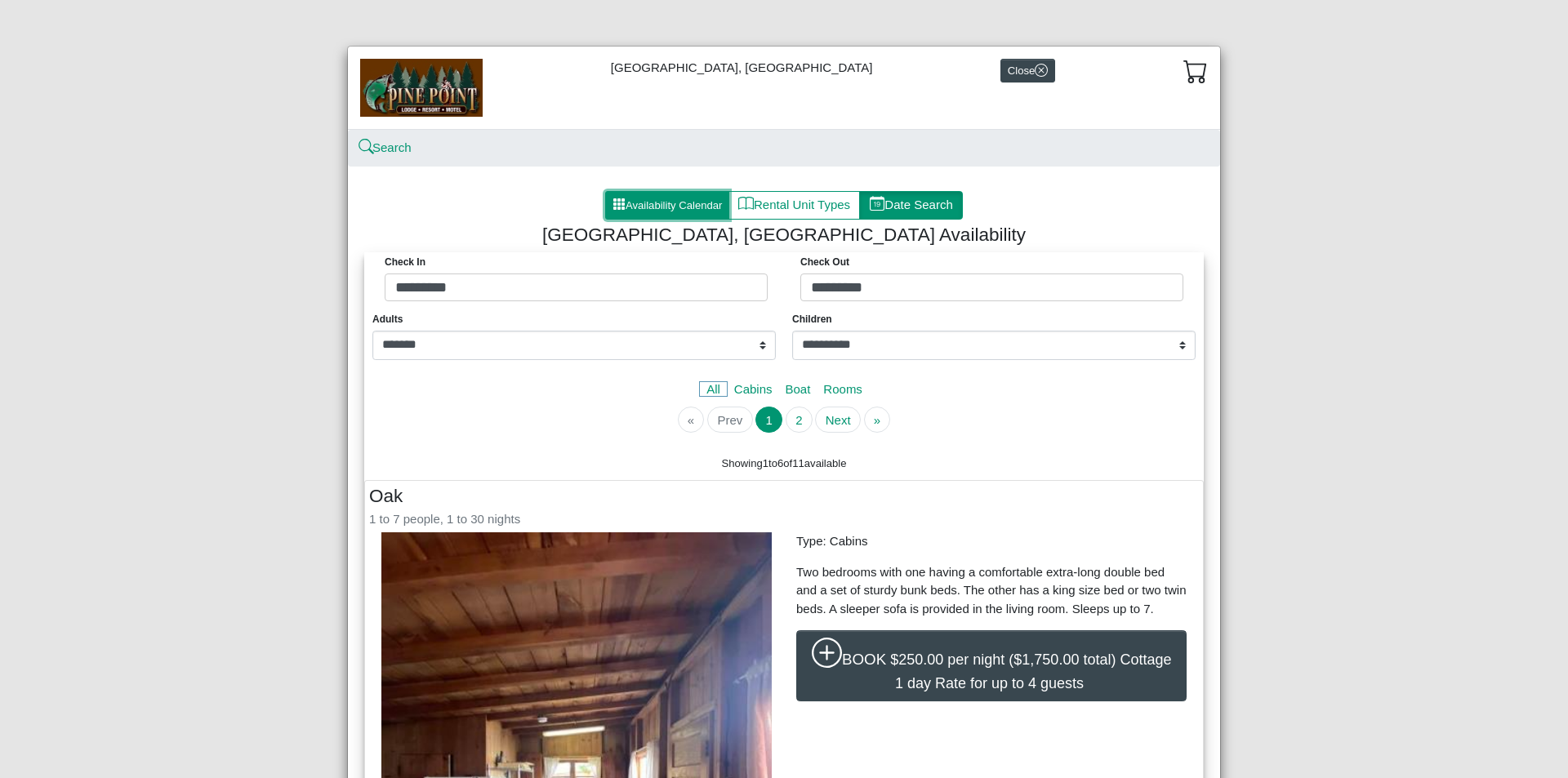
click at [654, 201] on button "Availability Calendar" at bounding box center [668, 206] width 125 height 29
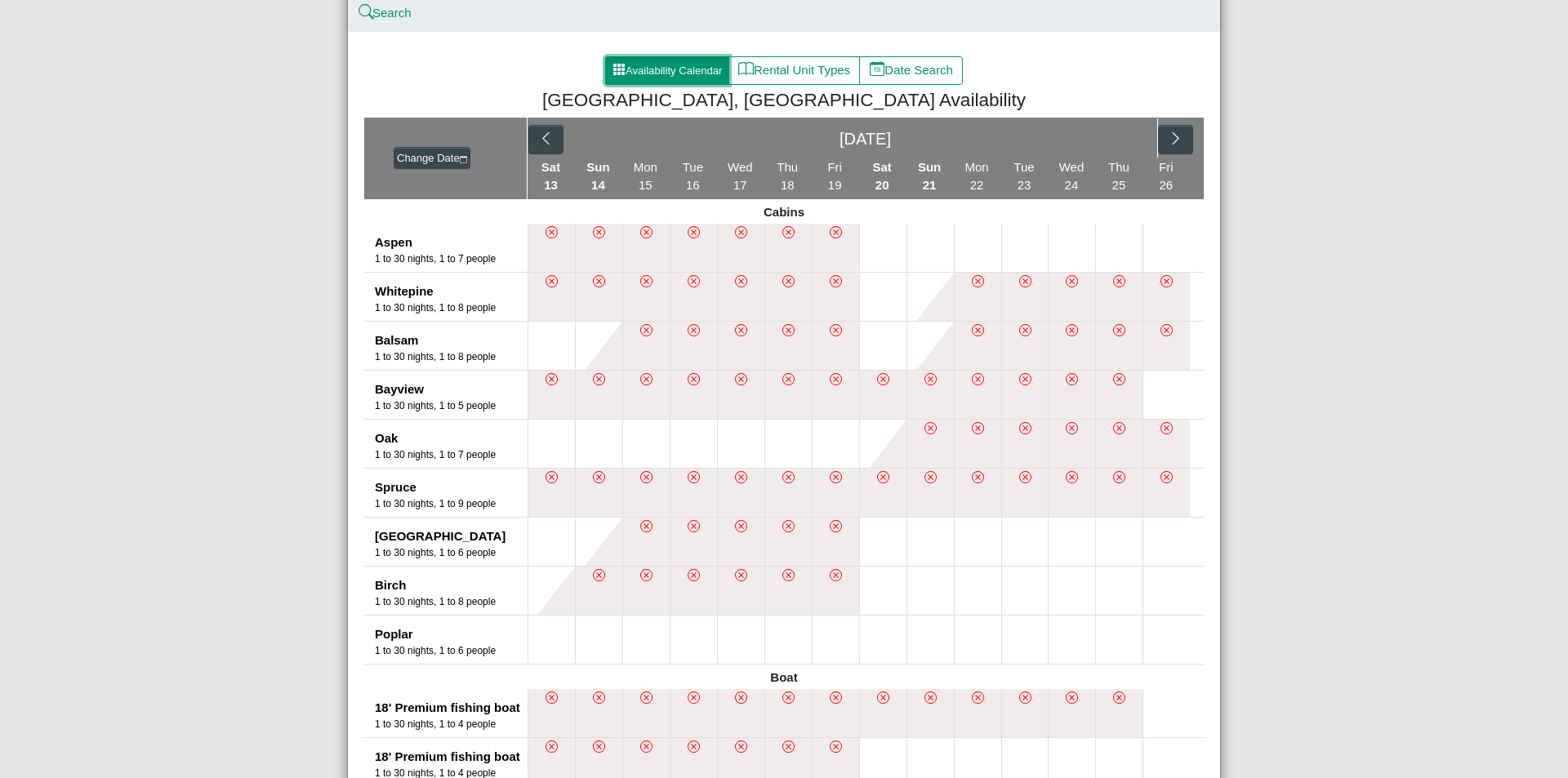
scroll to position [163, 0]
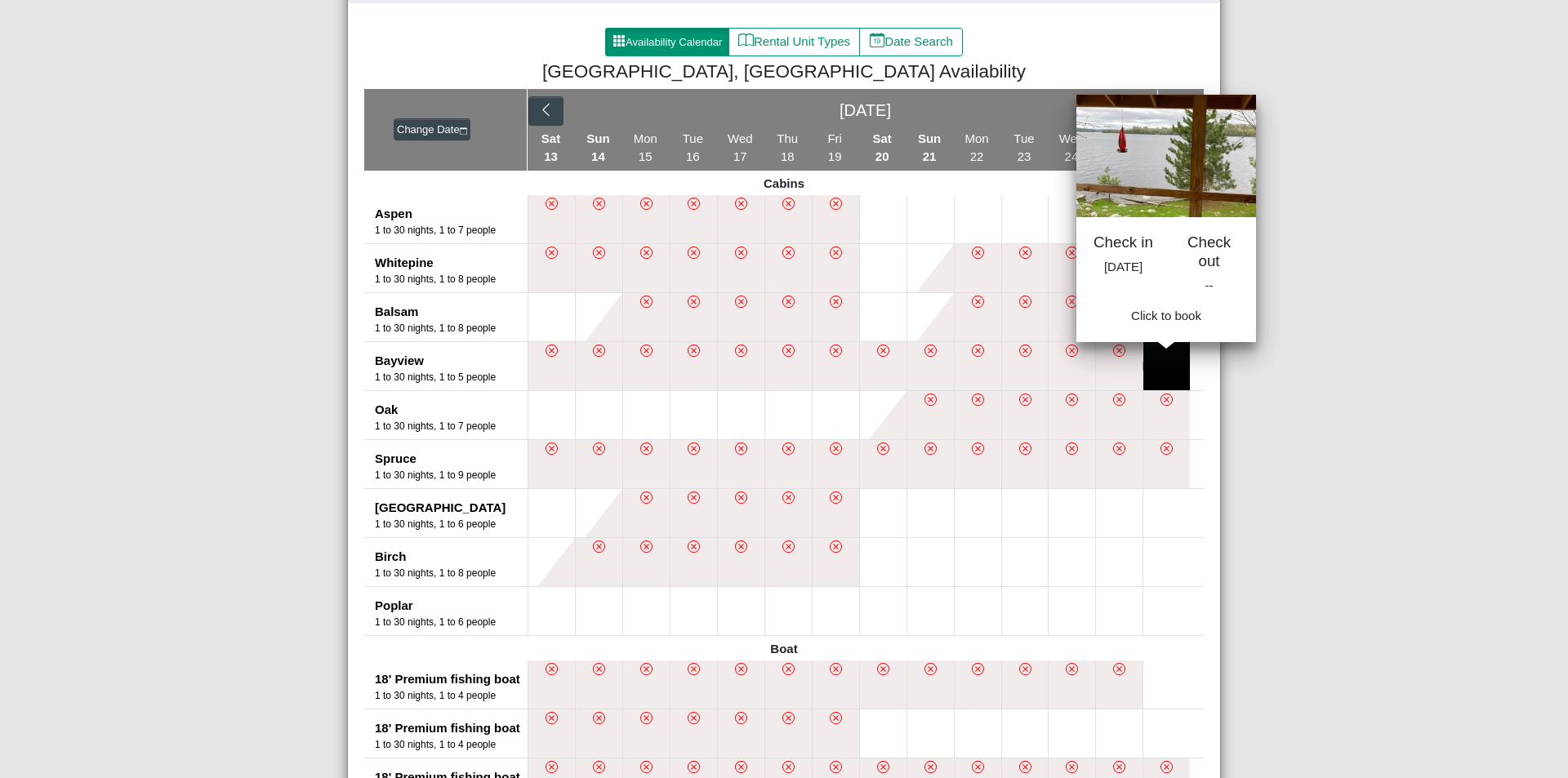
click at [1169, 368] on button at bounding box center [1167, 367] width 47 height 48
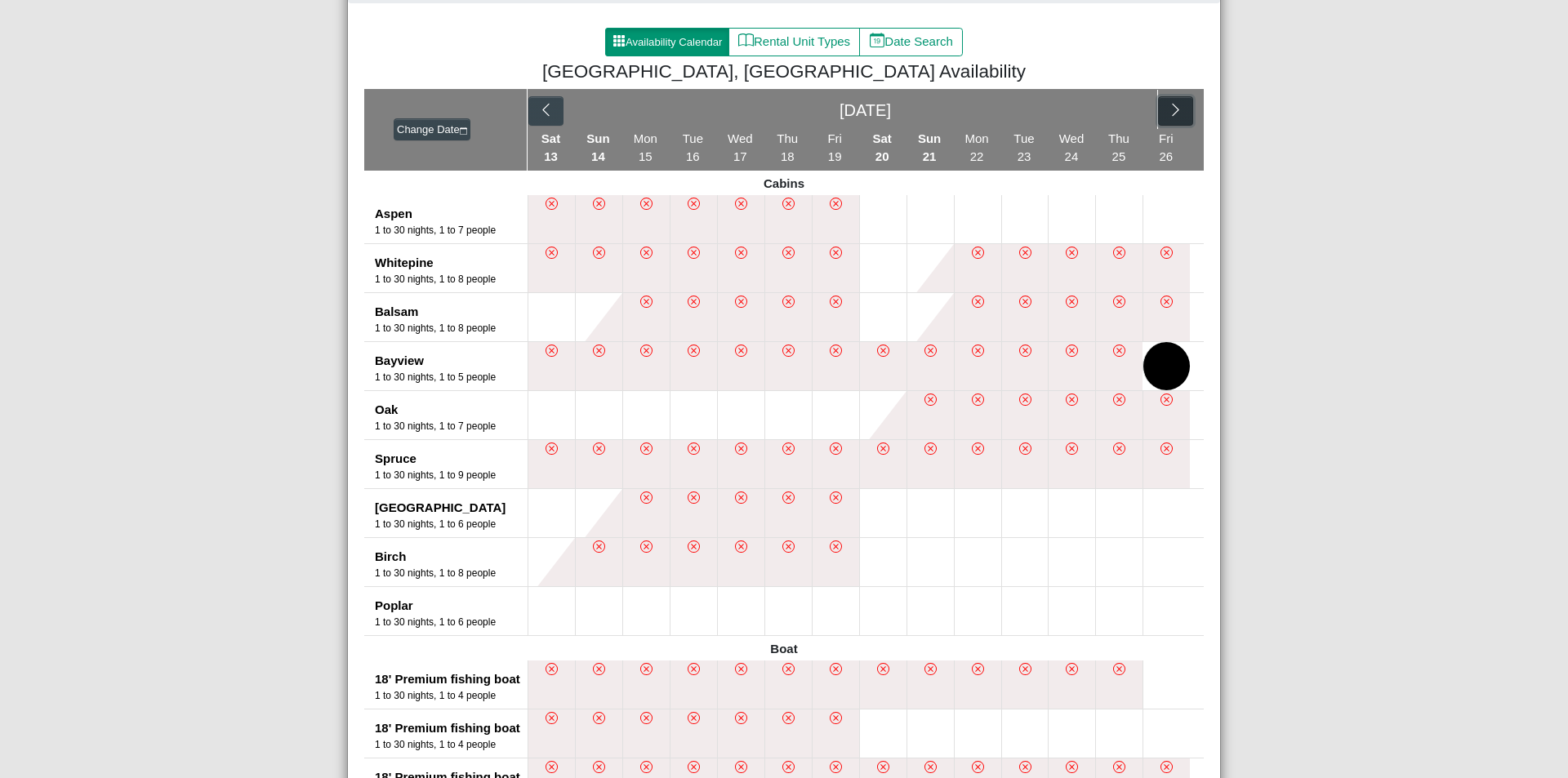
click at [1169, 112] on icon "chevron right" at bounding box center [1175, 110] width 16 height 16
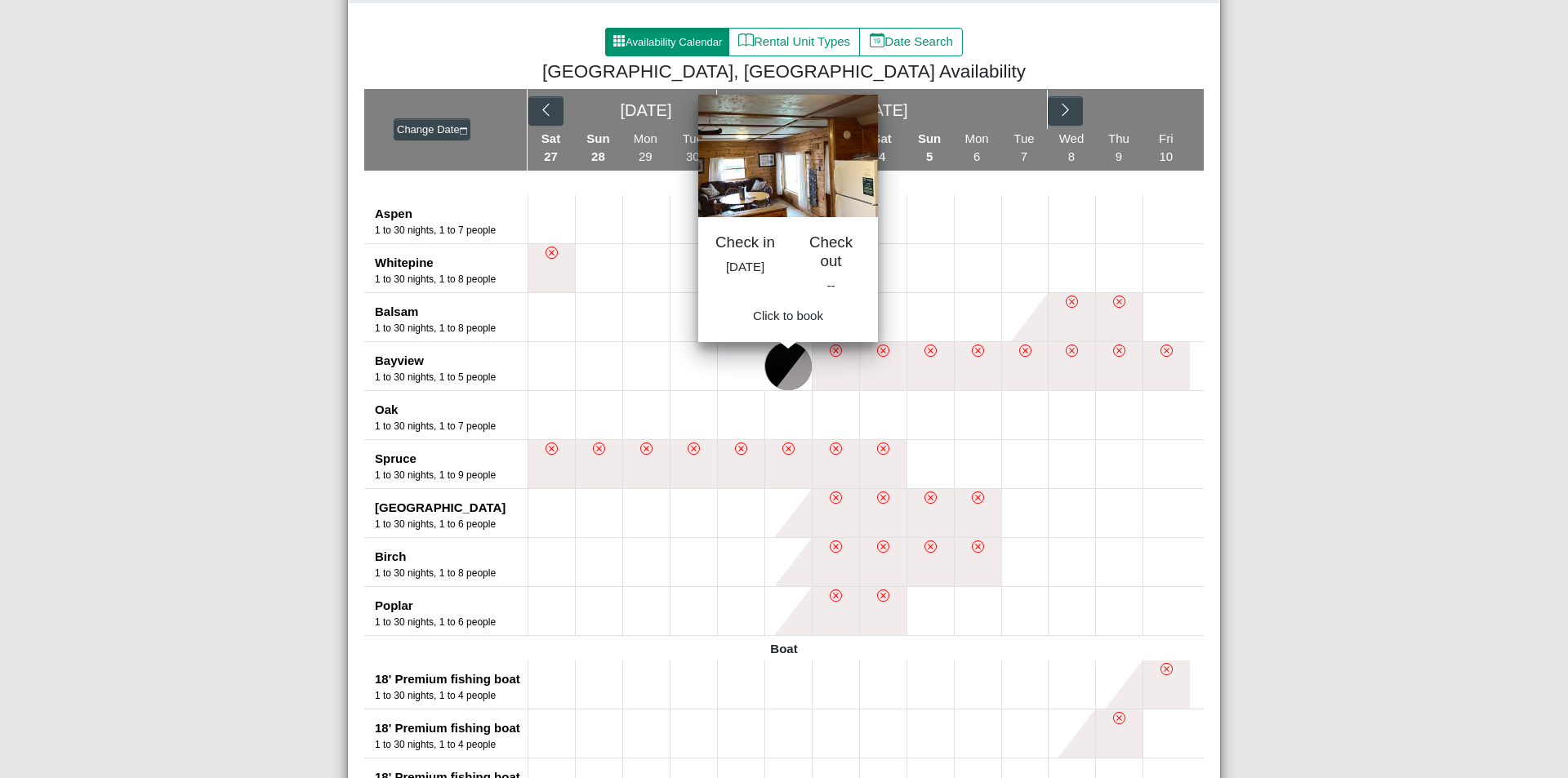
click at [775, 362] on button at bounding box center [789, 367] width 47 height 48
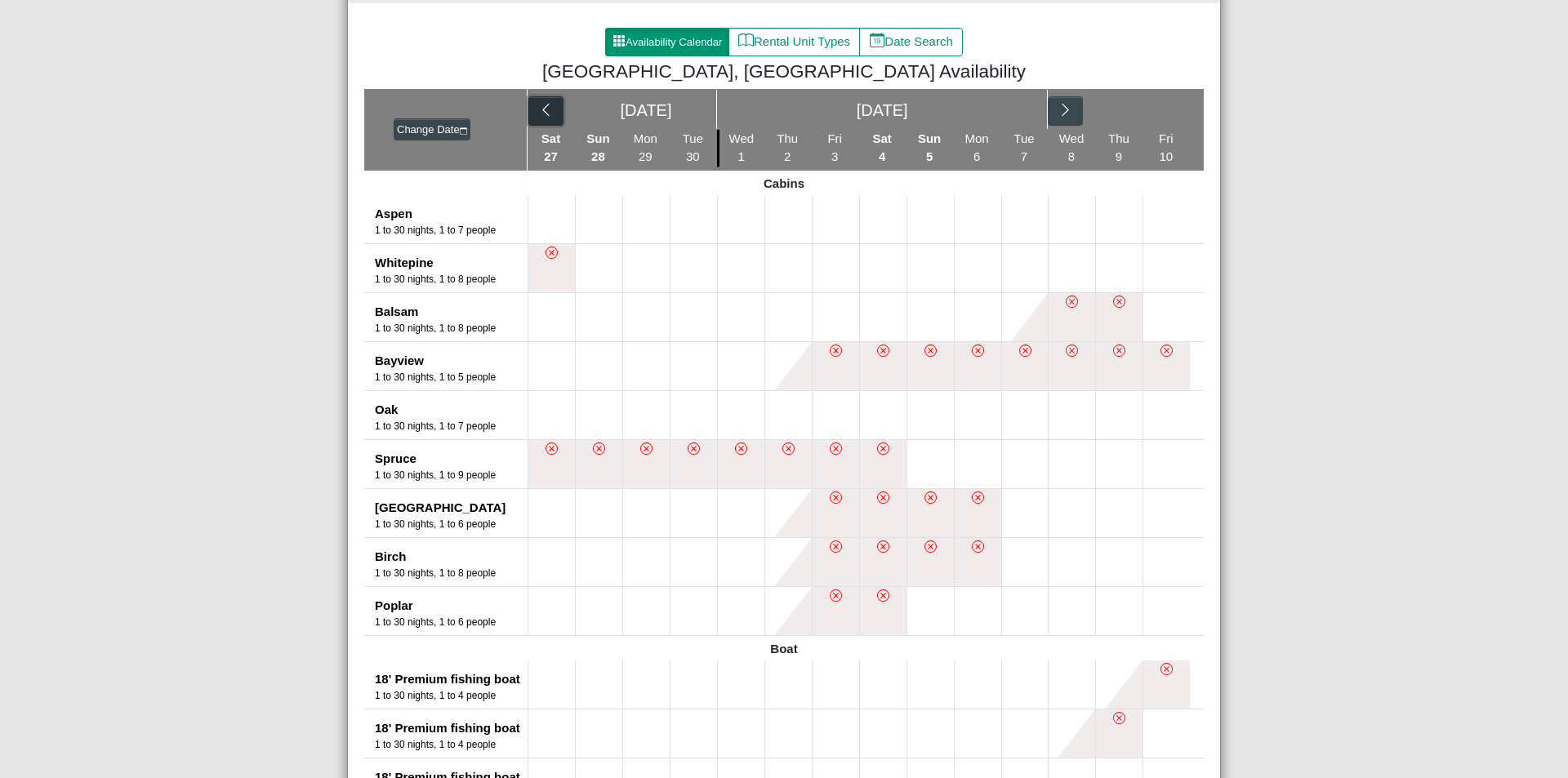
click at [546, 110] on icon "chevron left" at bounding box center [546, 110] width 16 height 16
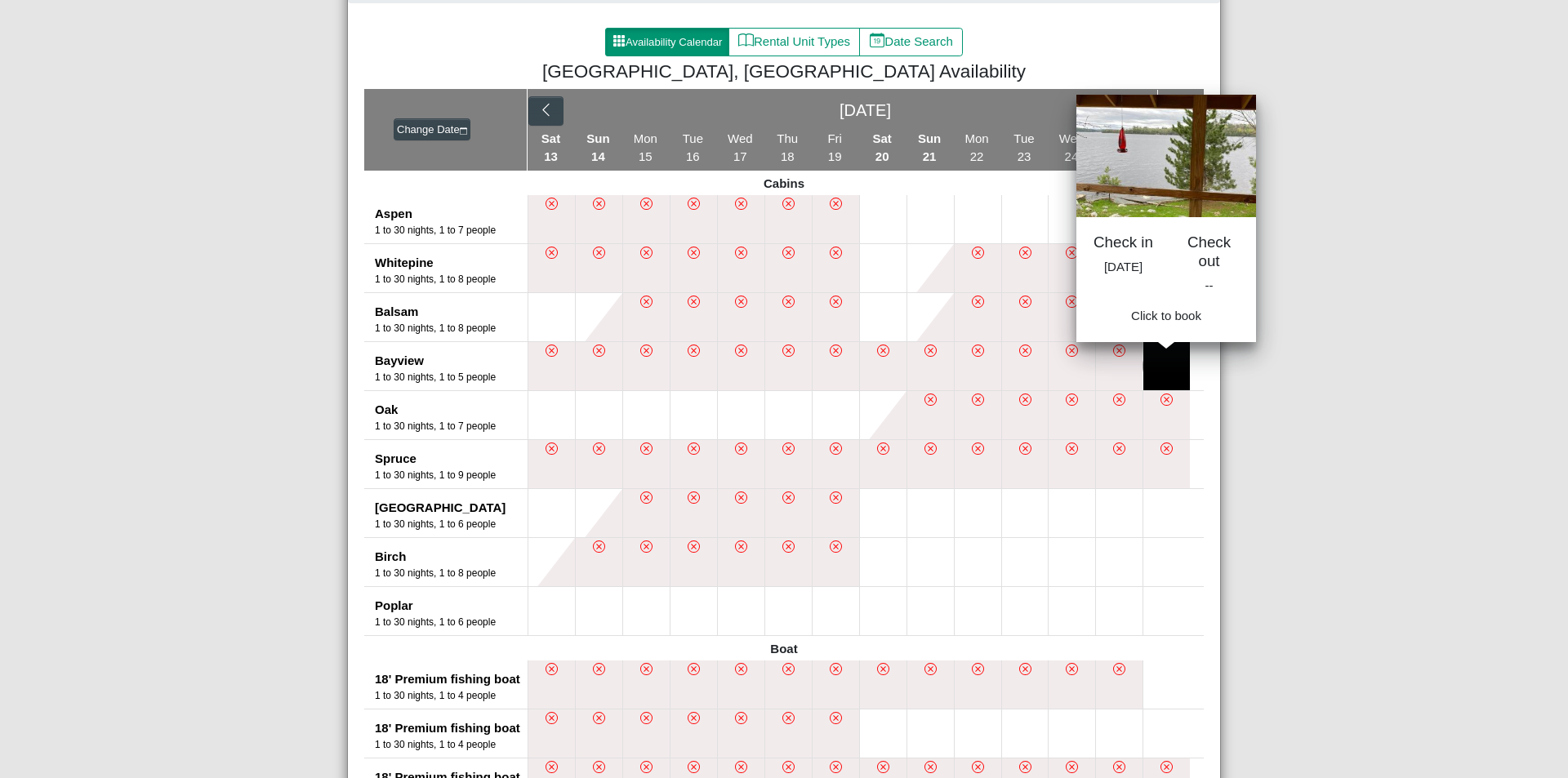
click at [1160, 363] on button at bounding box center [1167, 367] width 47 height 48
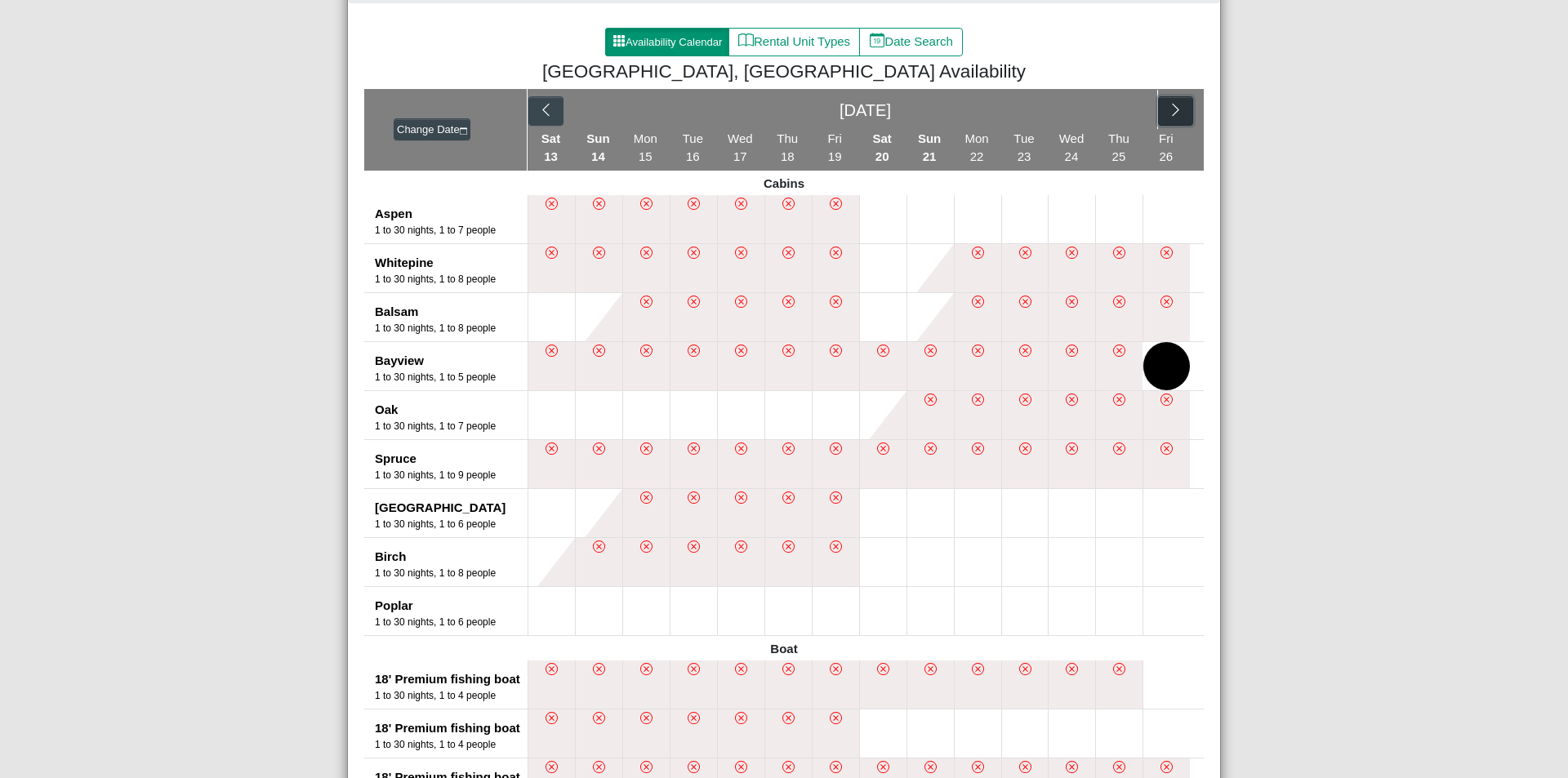
click at [1170, 118] on icon "chevron right" at bounding box center [1175, 110] width 16 height 16
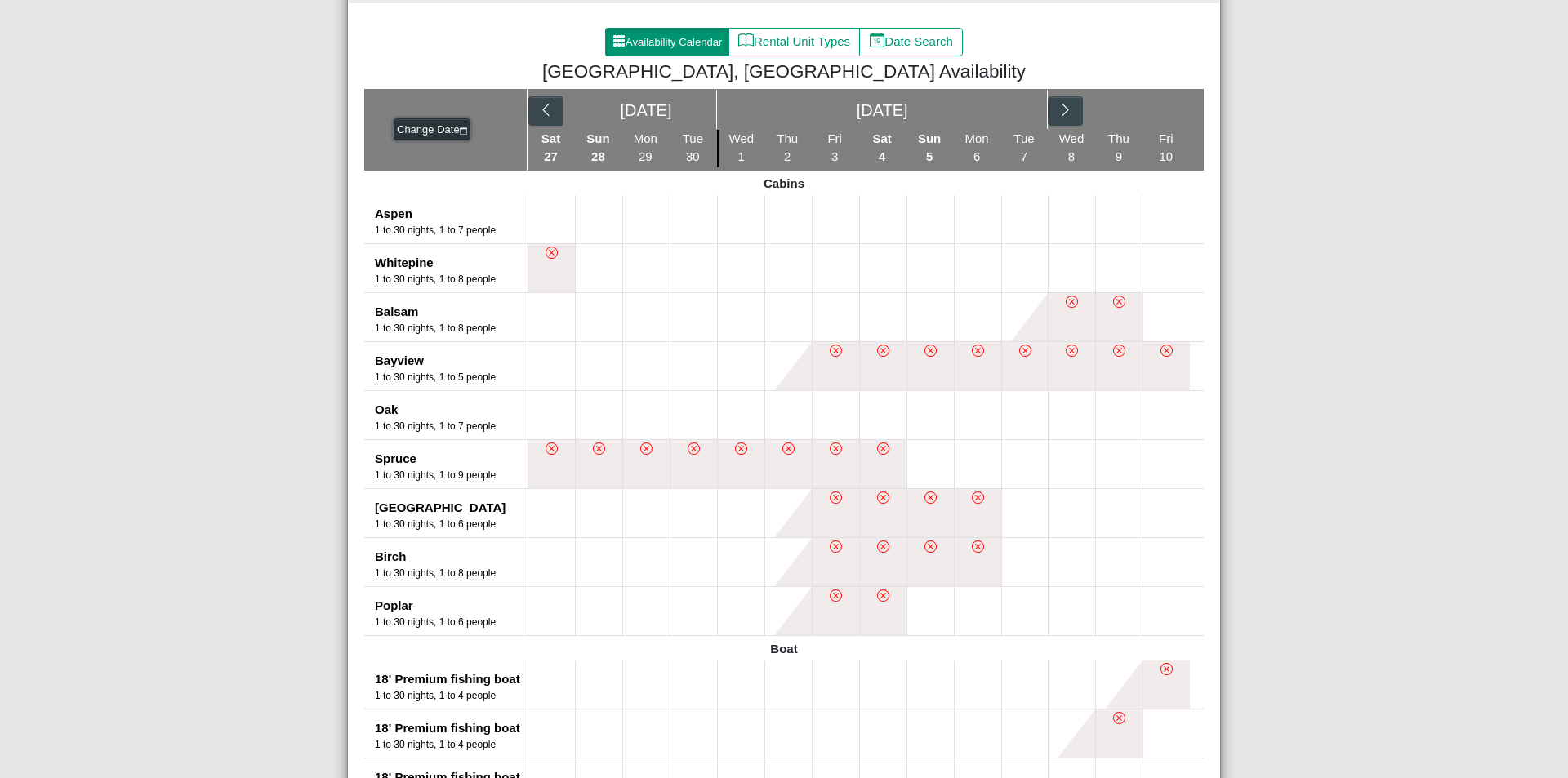
click at [419, 125] on button "Change Date" at bounding box center [432, 130] width 77 height 22
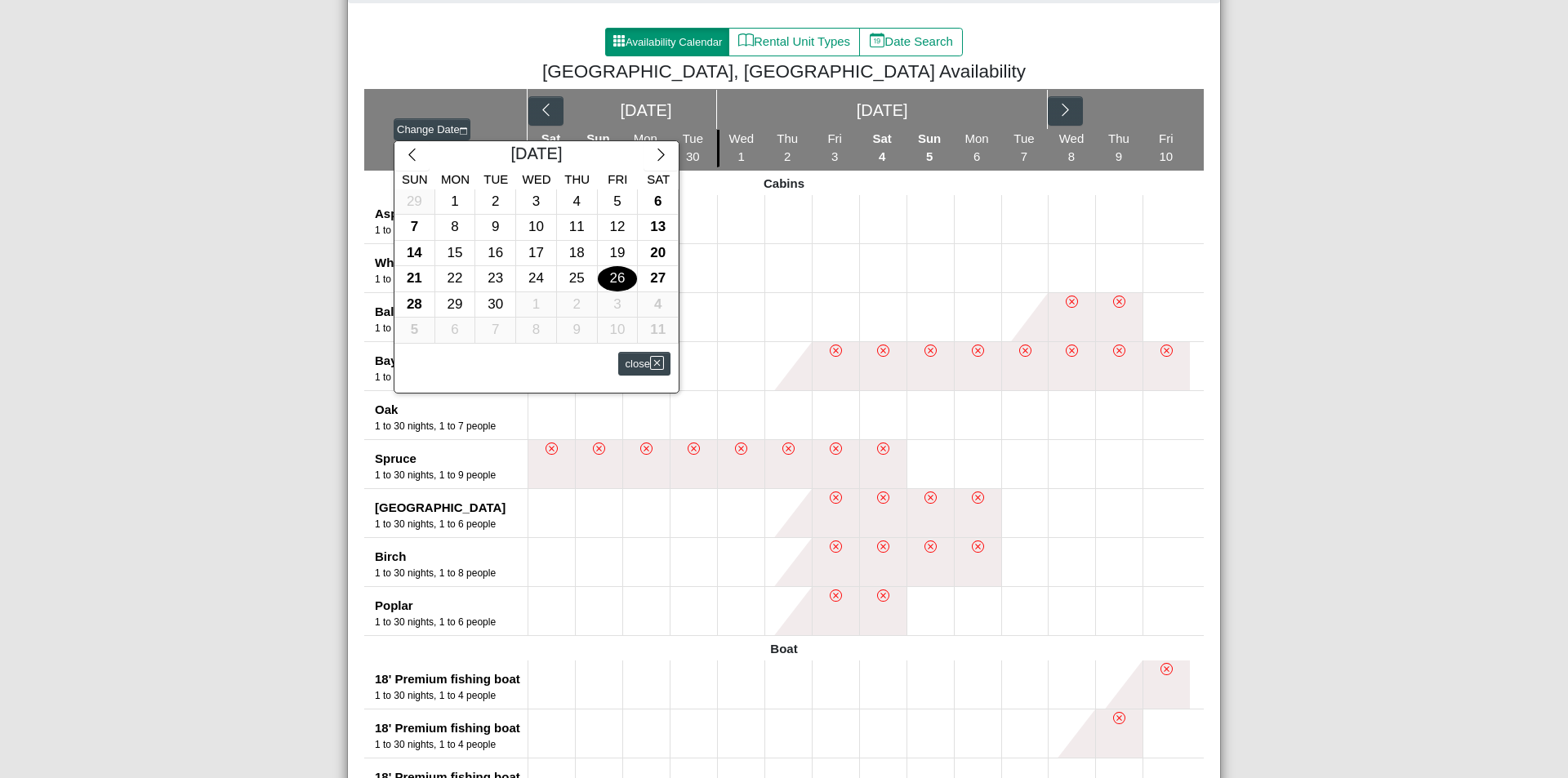
click at [186, 184] on div at bounding box center [784, 389] width 1568 height 778
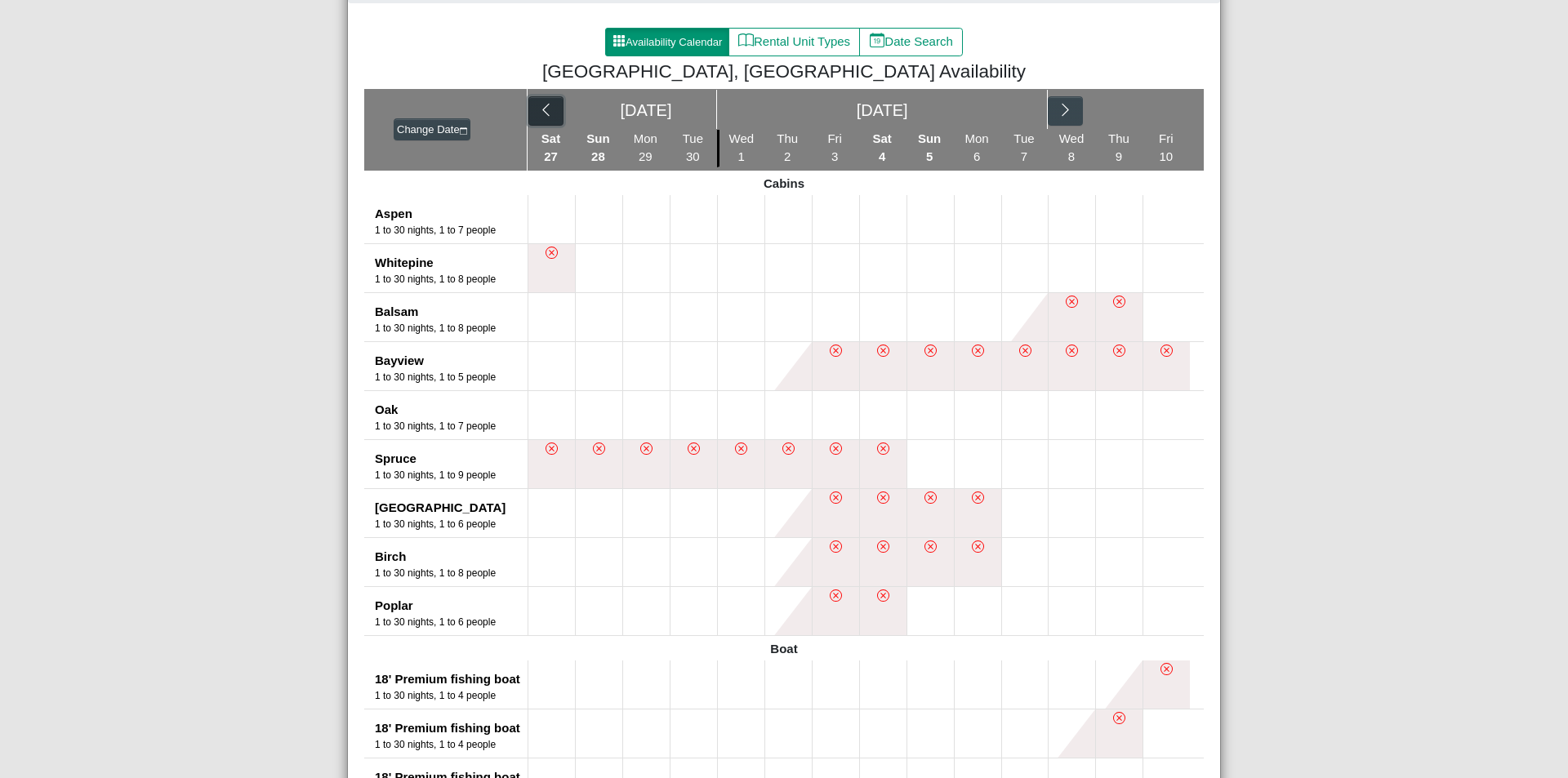
click at [543, 113] on icon "chevron left" at bounding box center [546, 110] width 16 height 16
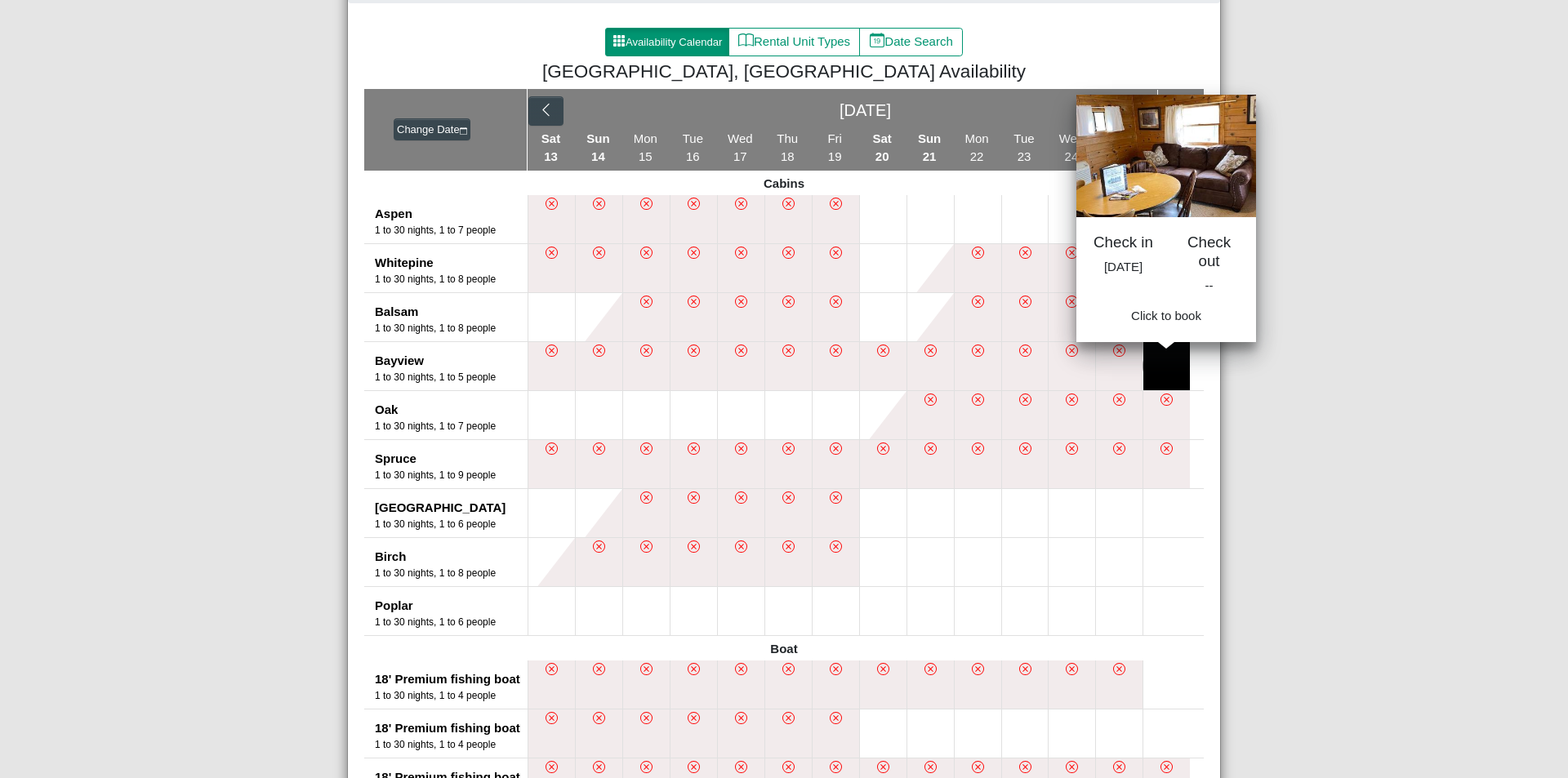
click at [1163, 367] on button at bounding box center [1167, 367] width 47 height 48
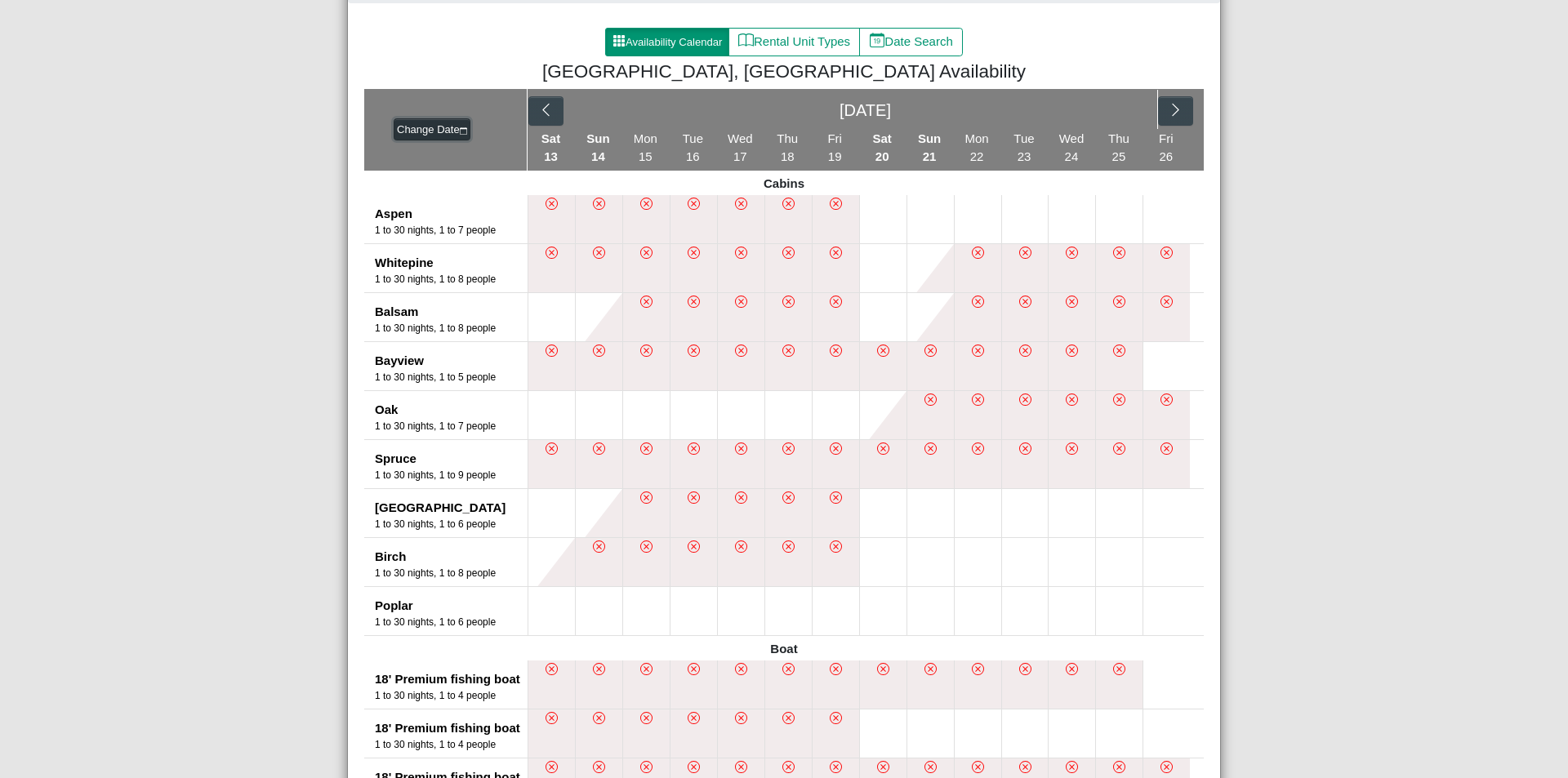
click at [413, 127] on button "Change Date" at bounding box center [432, 130] width 77 height 22
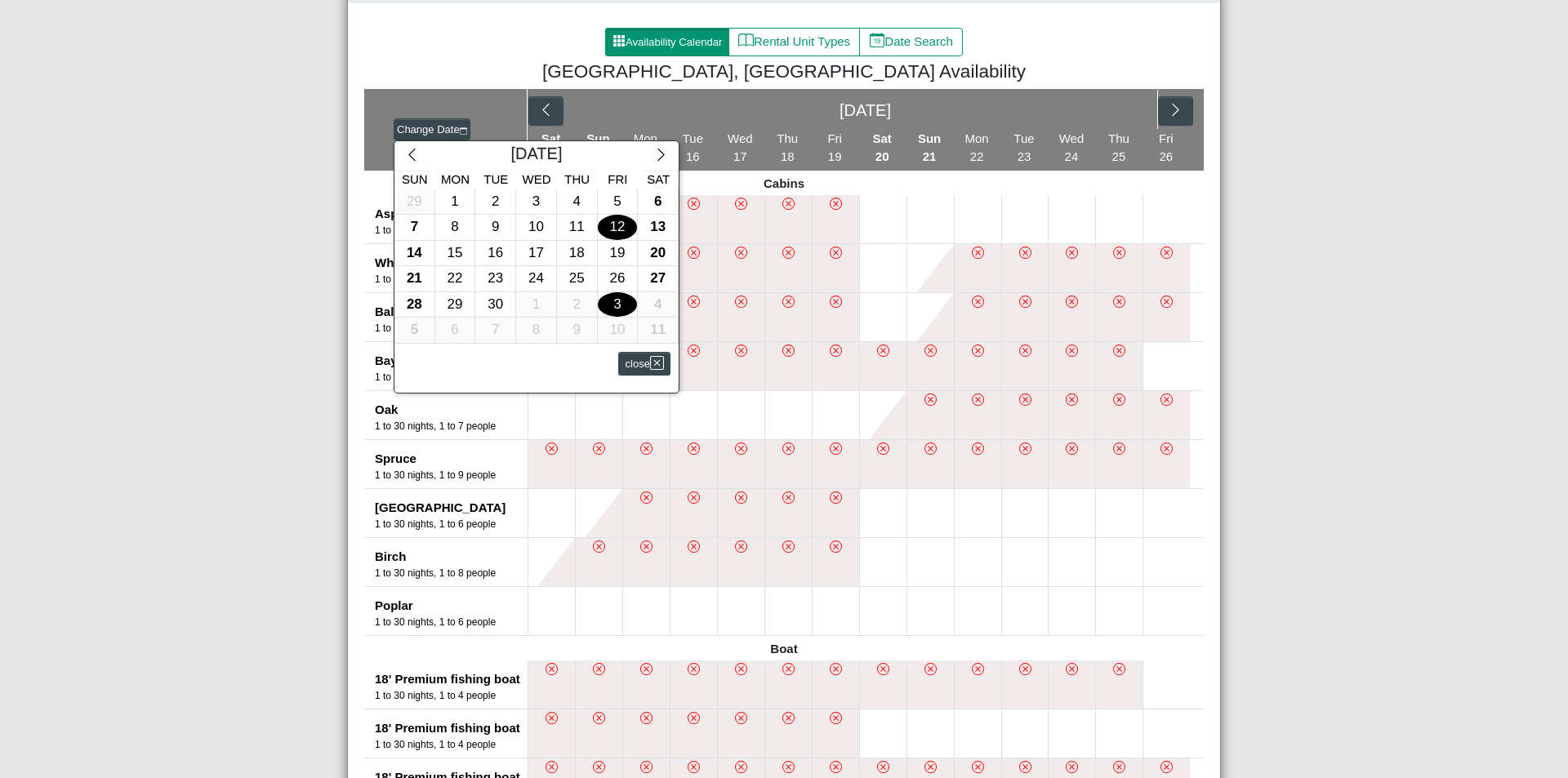
click at [612, 302] on div "3" at bounding box center [618, 304] width 40 height 25
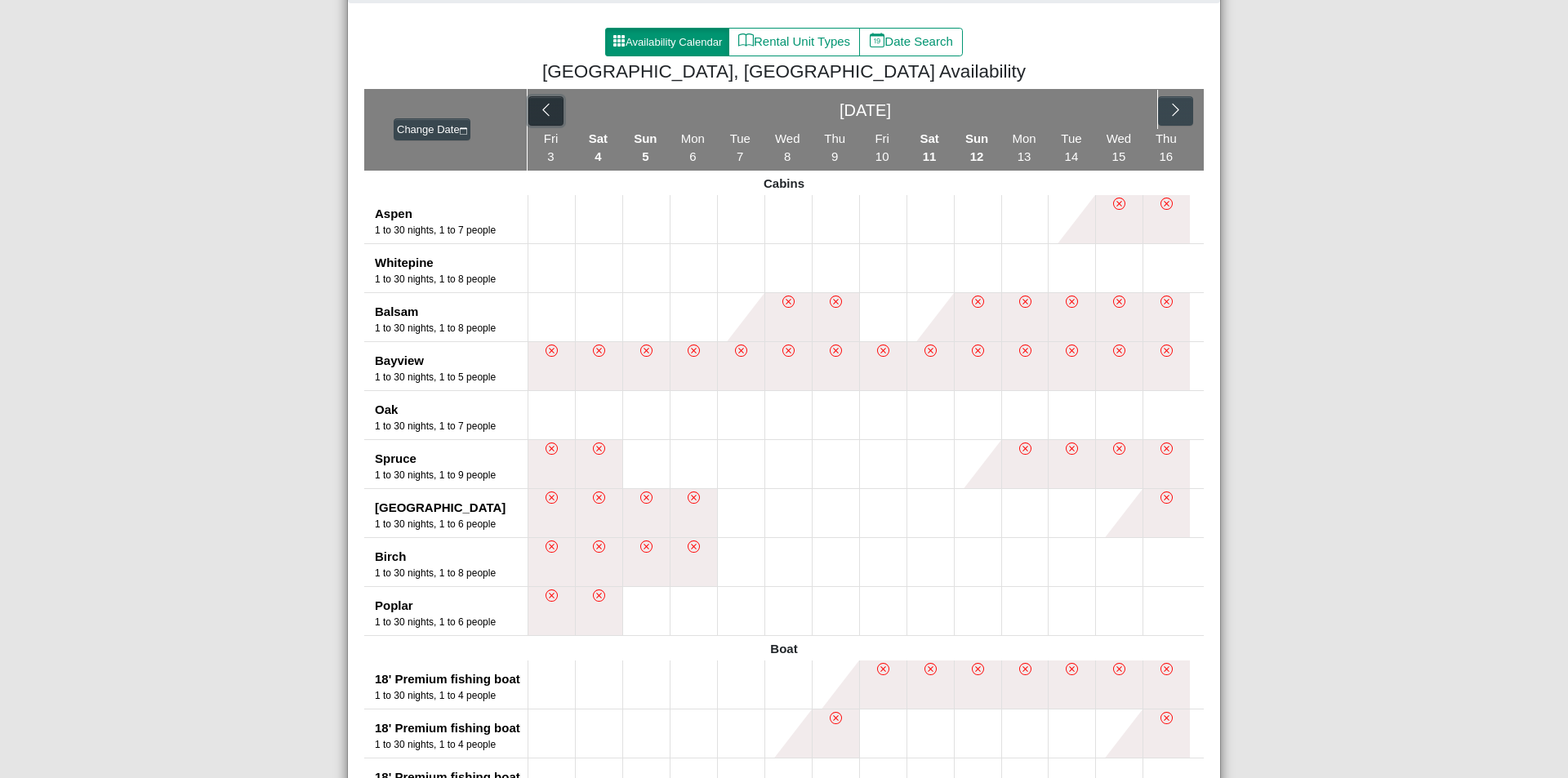
click at [538, 106] on icon "chevron left" at bounding box center [546, 110] width 16 height 16
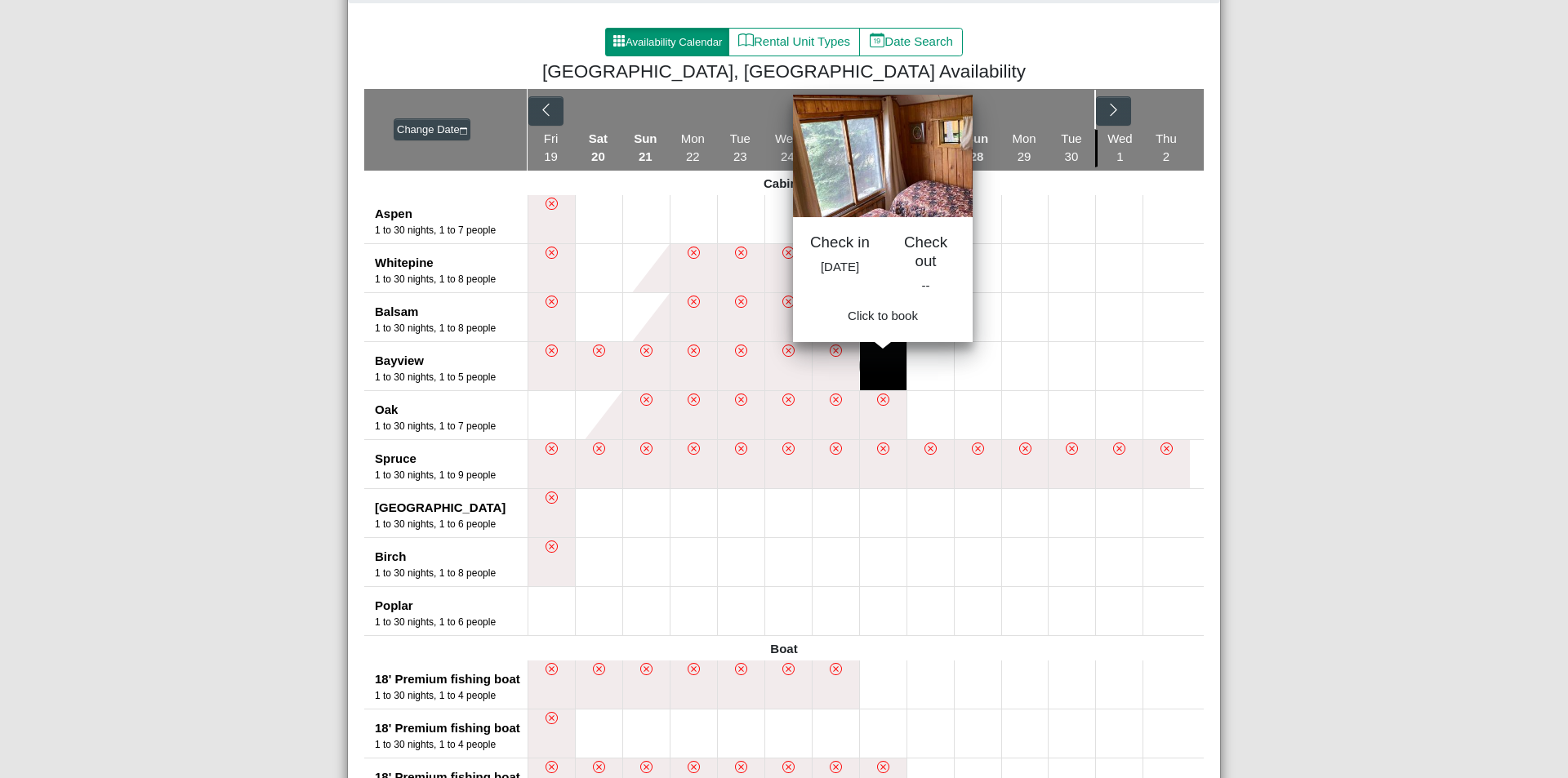
click at [880, 365] on button at bounding box center [883, 367] width 47 height 48
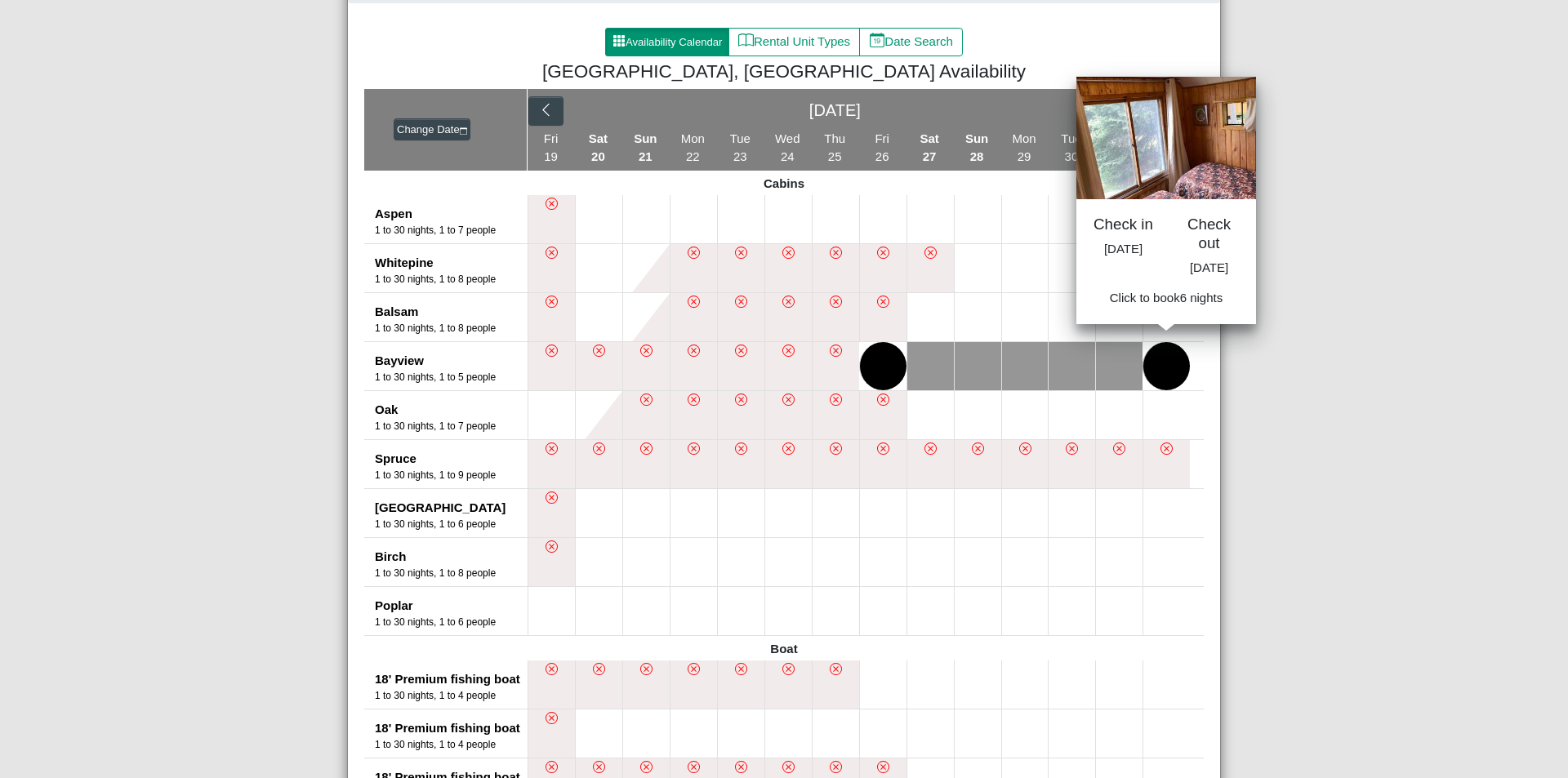
click at [1165, 373] on button at bounding box center [1167, 367] width 47 height 48
click at [165, 296] on div "Pine Point Lodge, Resort & Motel Close Search Availability Calendar Rental Unit…" at bounding box center [784, 389] width 1568 height 778
click at [1332, 182] on div "Pine Point Lodge, Resort & Motel Close Search Availability Calendar Rental Unit…" at bounding box center [784, 389] width 1568 height 778
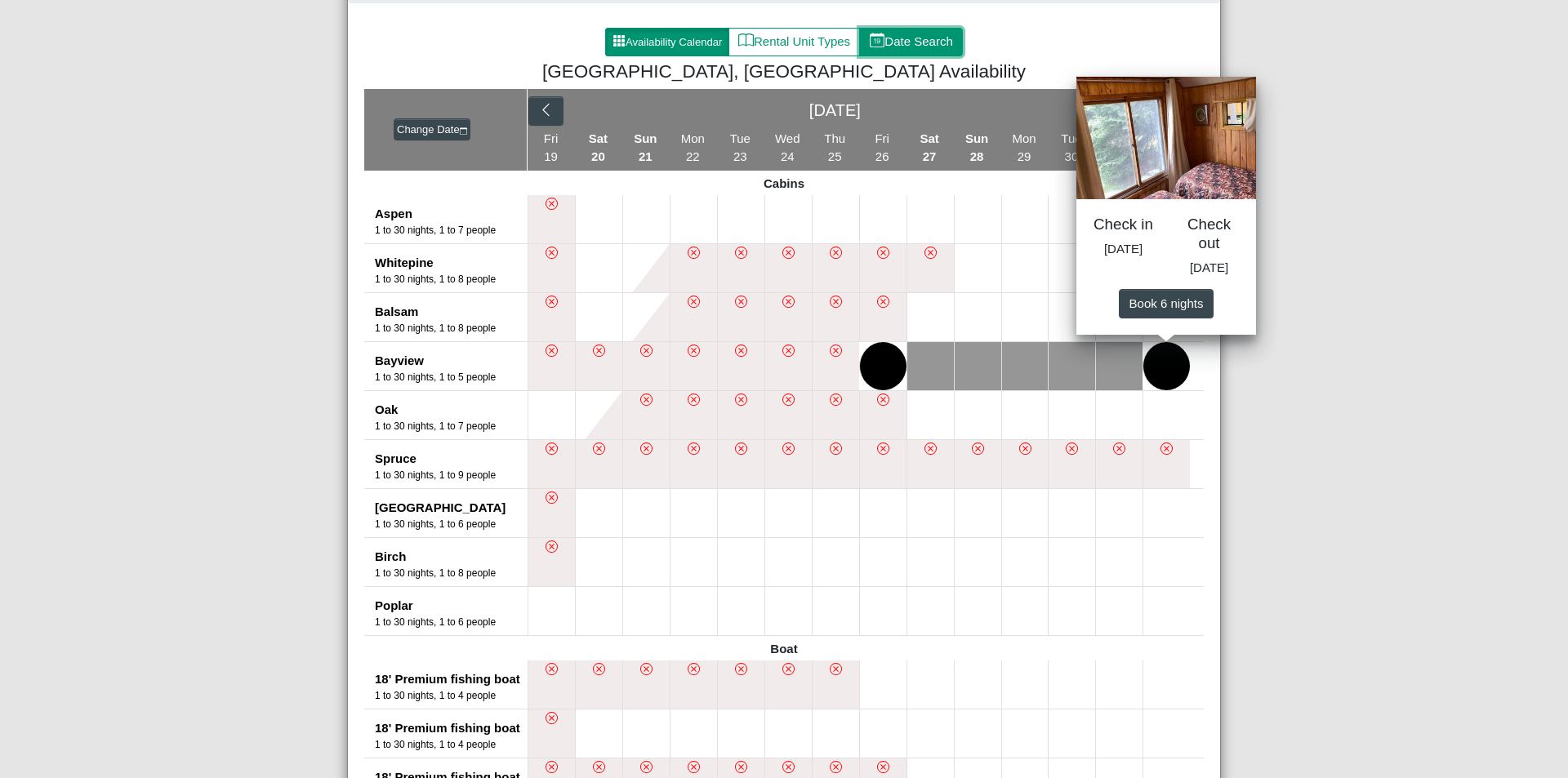
click at [902, 37] on button "Date Search" at bounding box center [911, 42] width 104 height 29
select select "*"
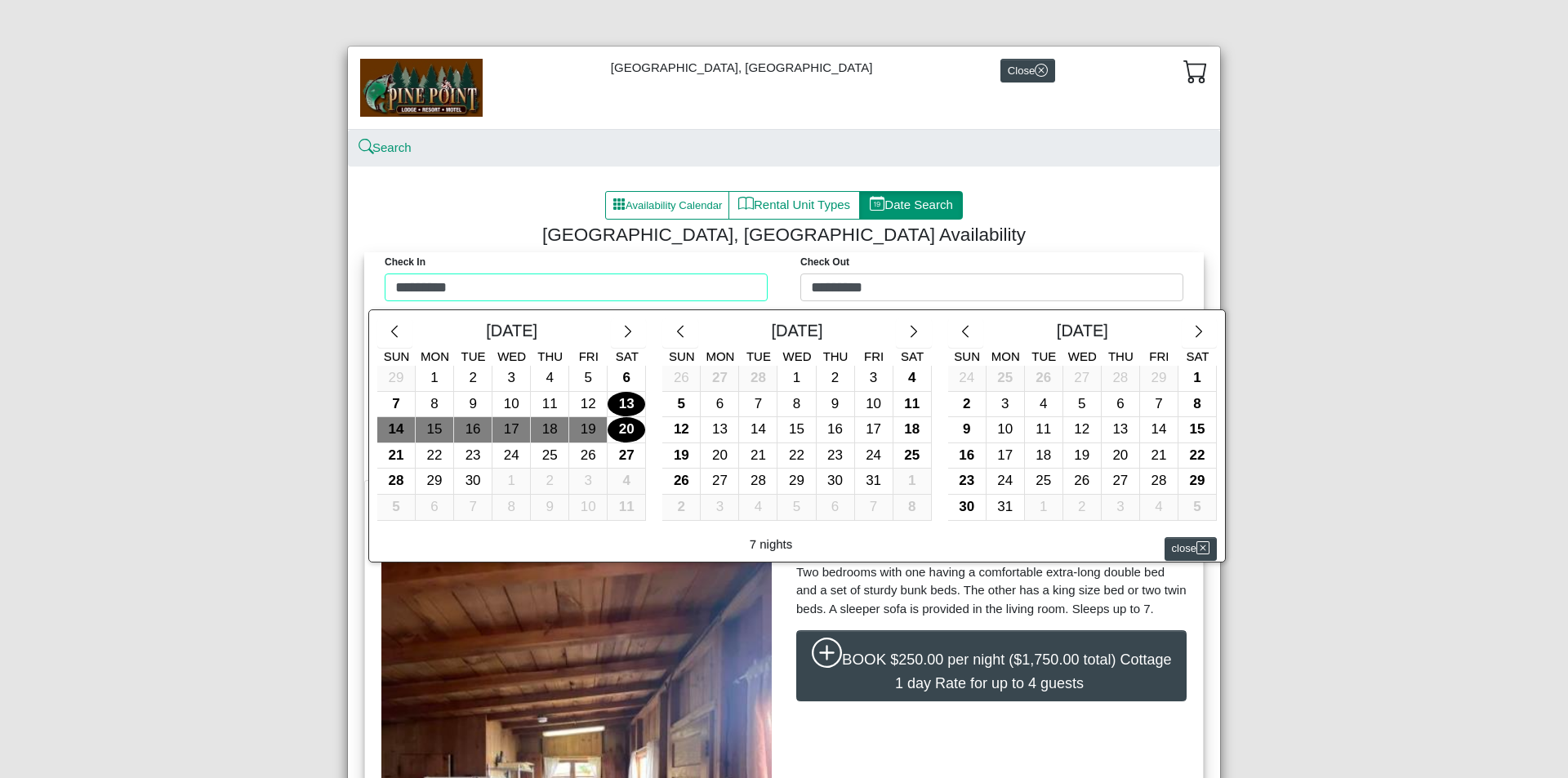
click at [483, 280] on div "Check in ********* Check Out ********* June 2026 Sun Mon Tue Wed Thu Fri Sat 29…" at bounding box center [784, 281] width 831 height 57
click at [587, 452] on div "26" at bounding box center [587, 456] width 37 height 25
type input "*********"
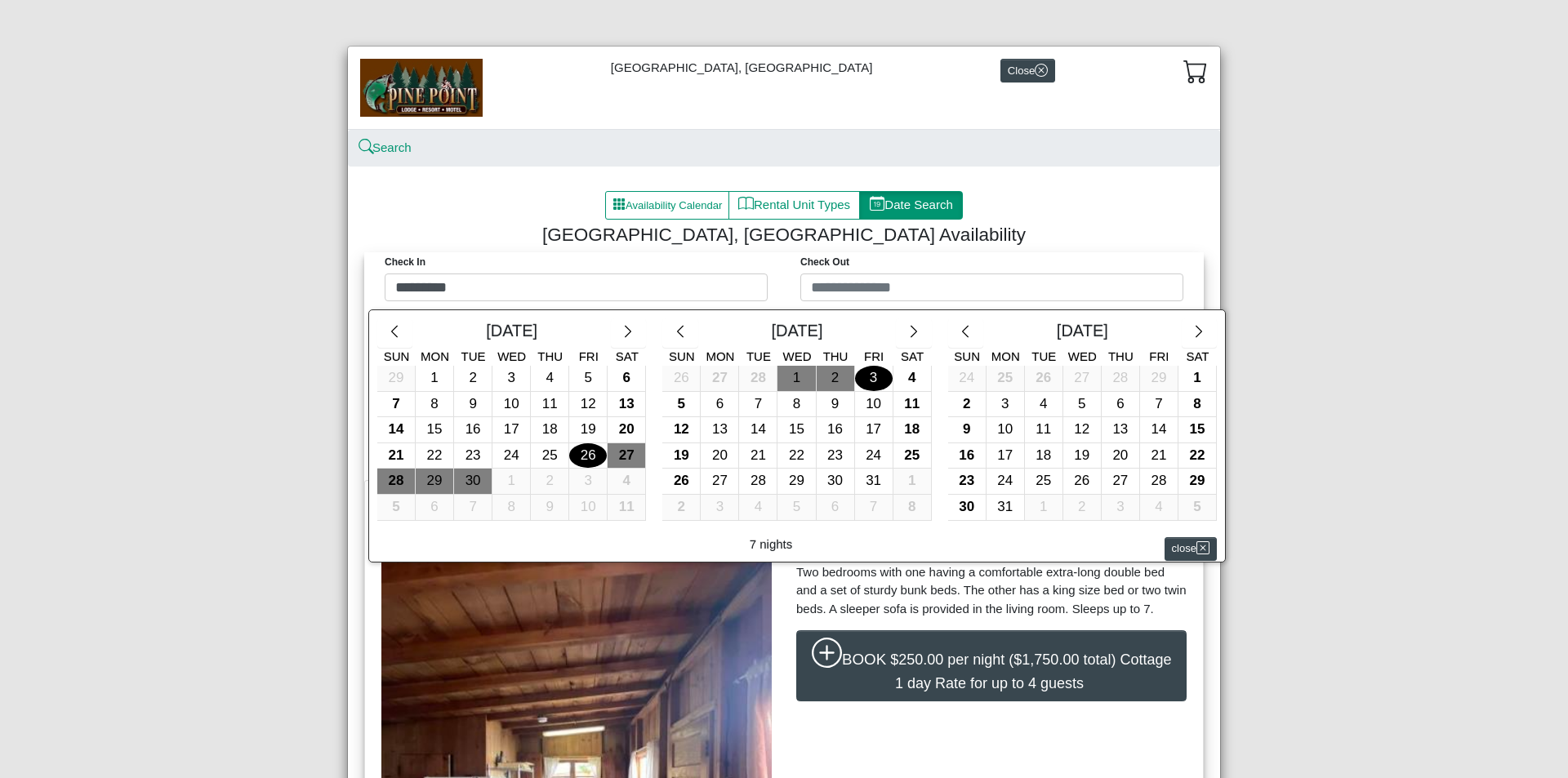
click at [869, 373] on div "3" at bounding box center [874, 378] width 37 height 25
type input "********"
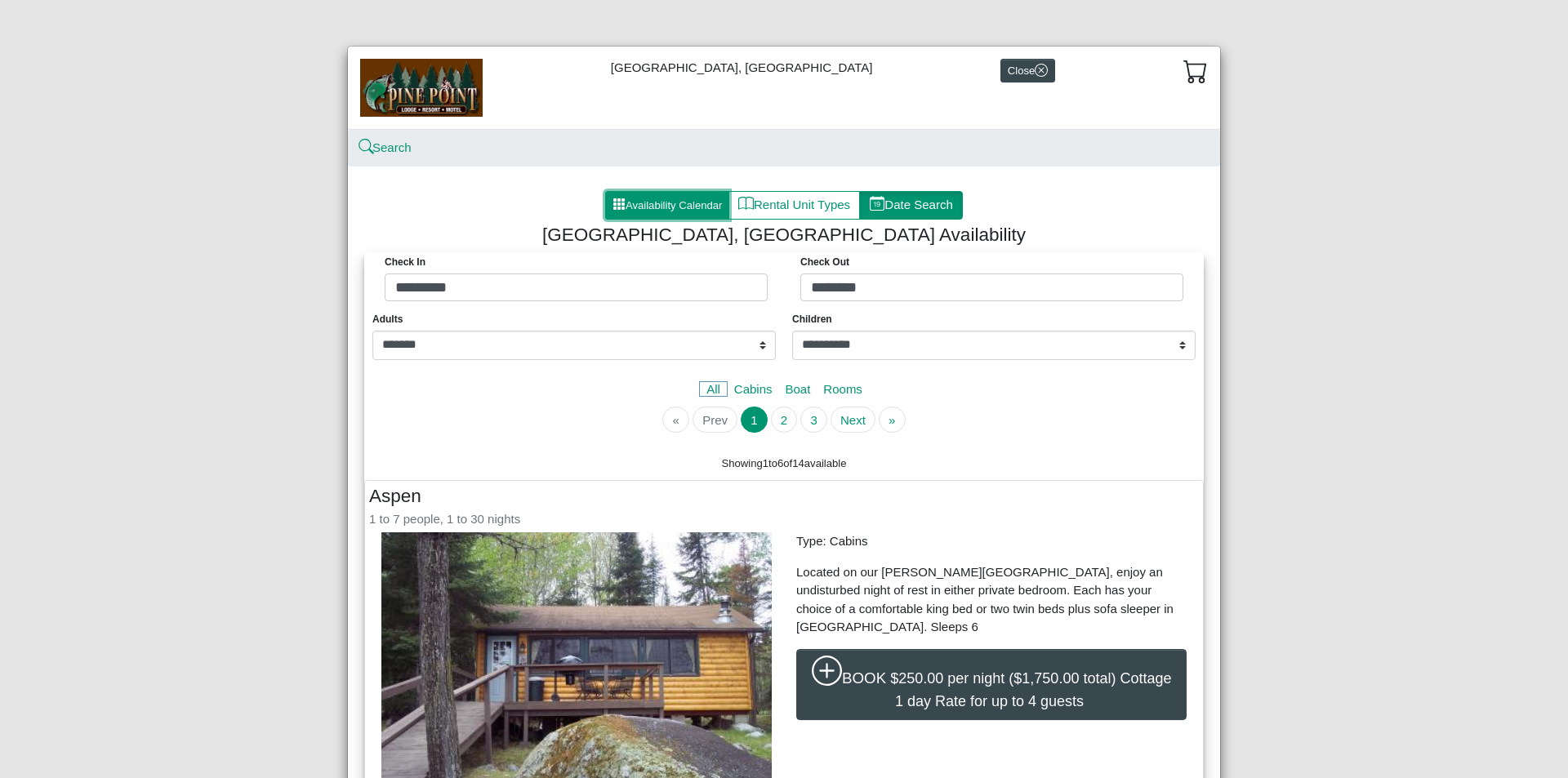
click at [689, 198] on button "Availability Calendar" at bounding box center [668, 206] width 125 height 29
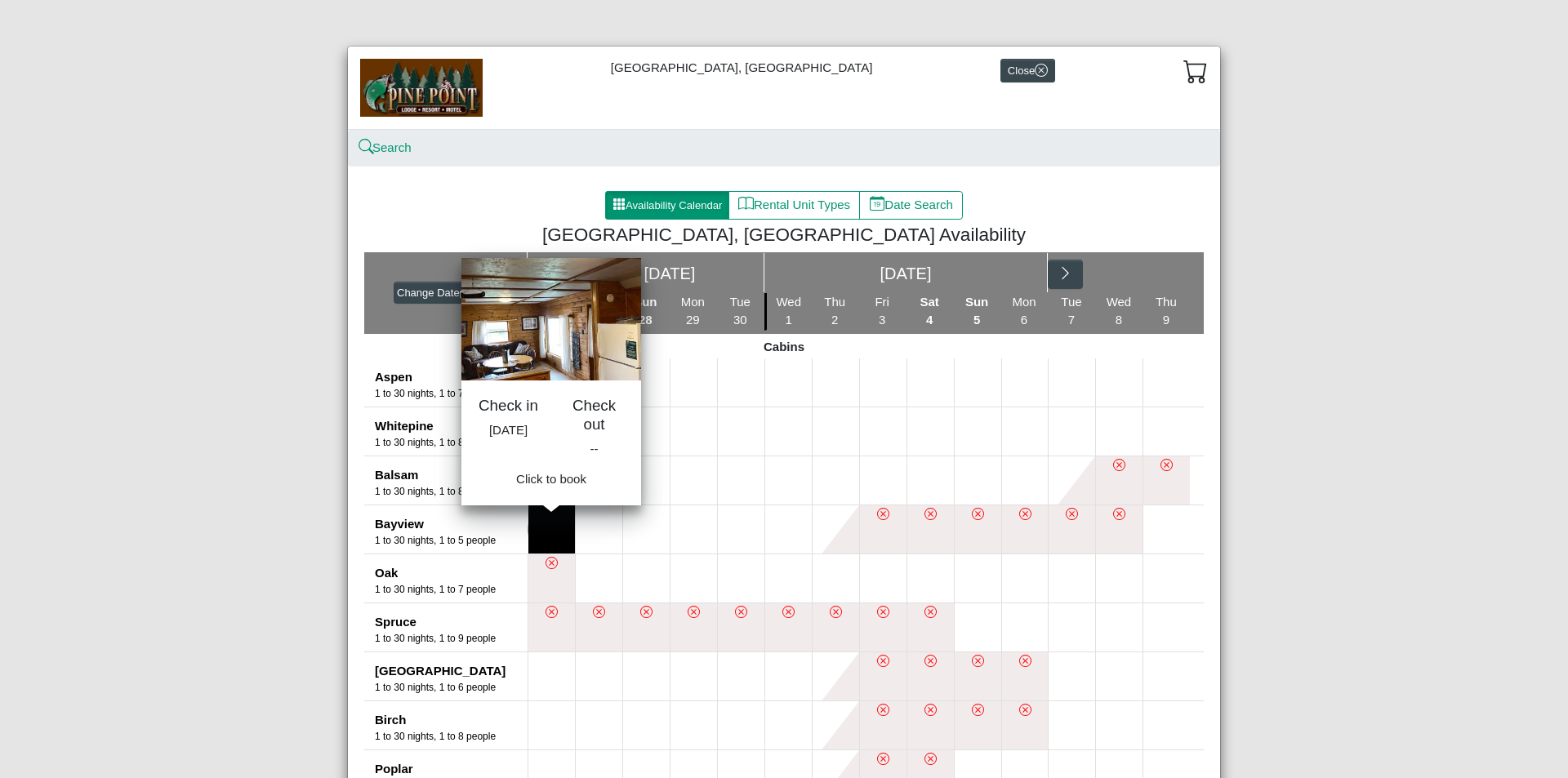
click at [551, 529] on button at bounding box center [552, 529] width 47 height 48
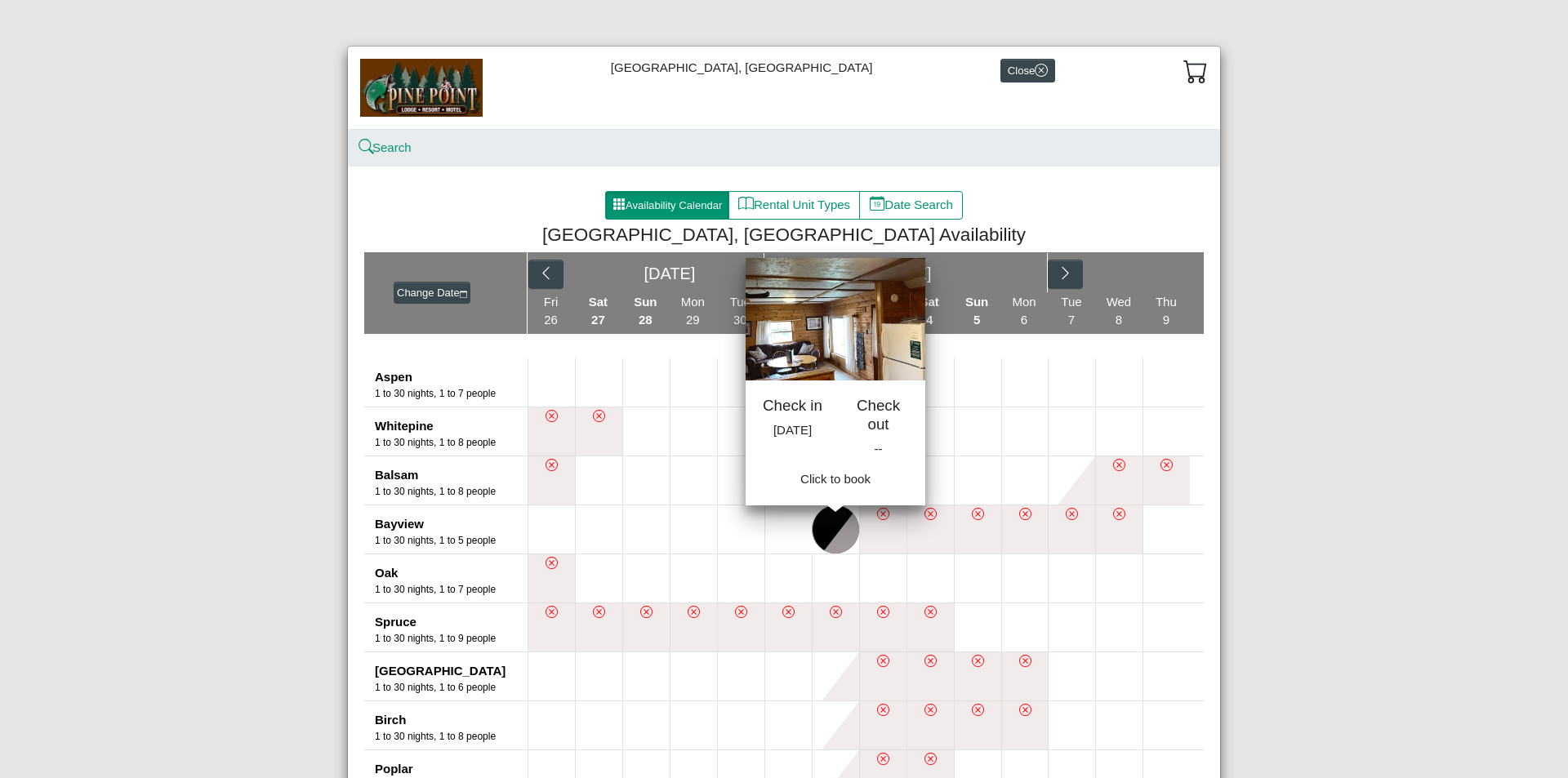
click at [824, 521] on button at bounding box center [835, 529] width 47 height 48
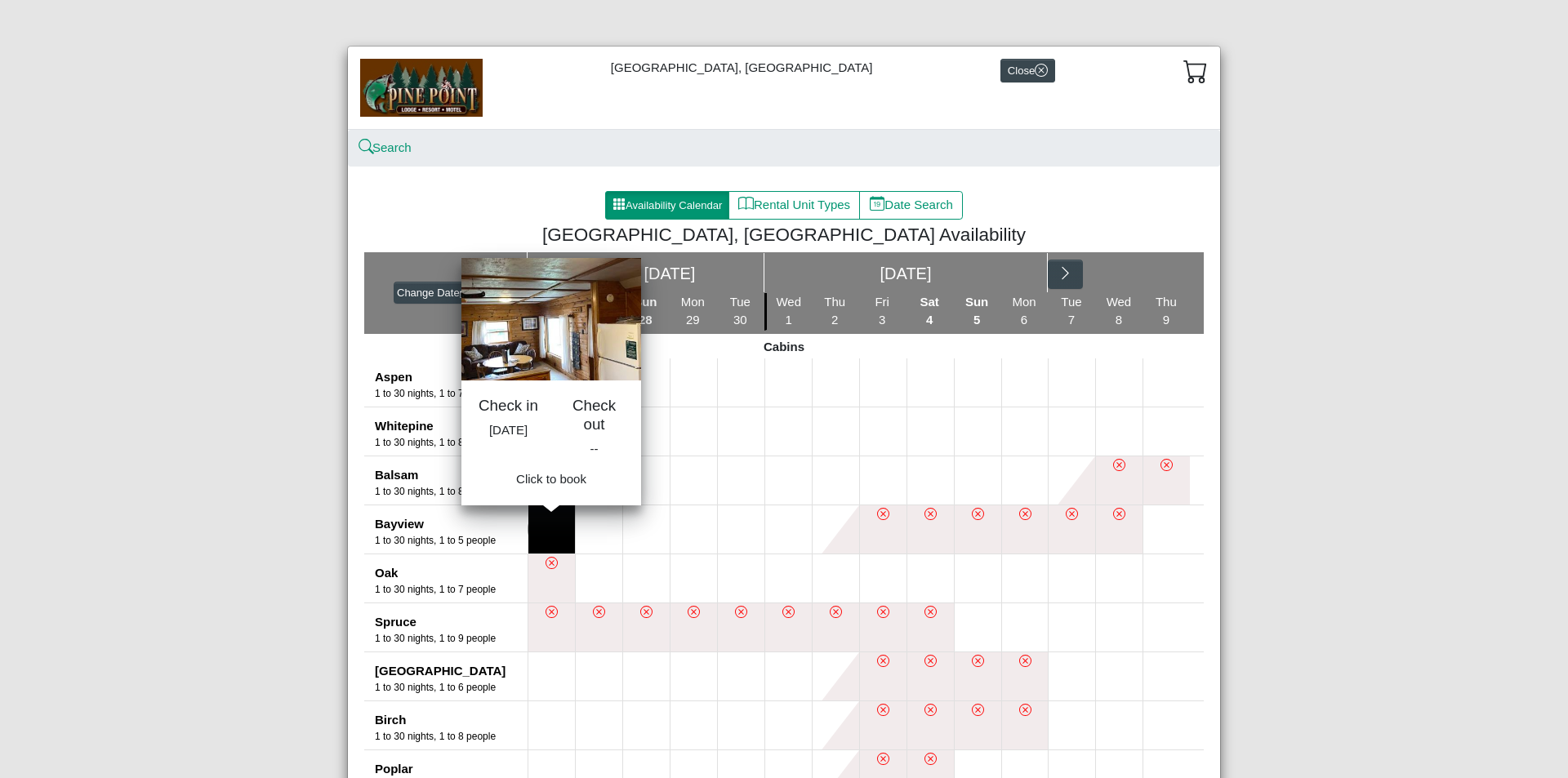
click at [549, 534] on button at bounding box center [552, 529] width 47 height 48
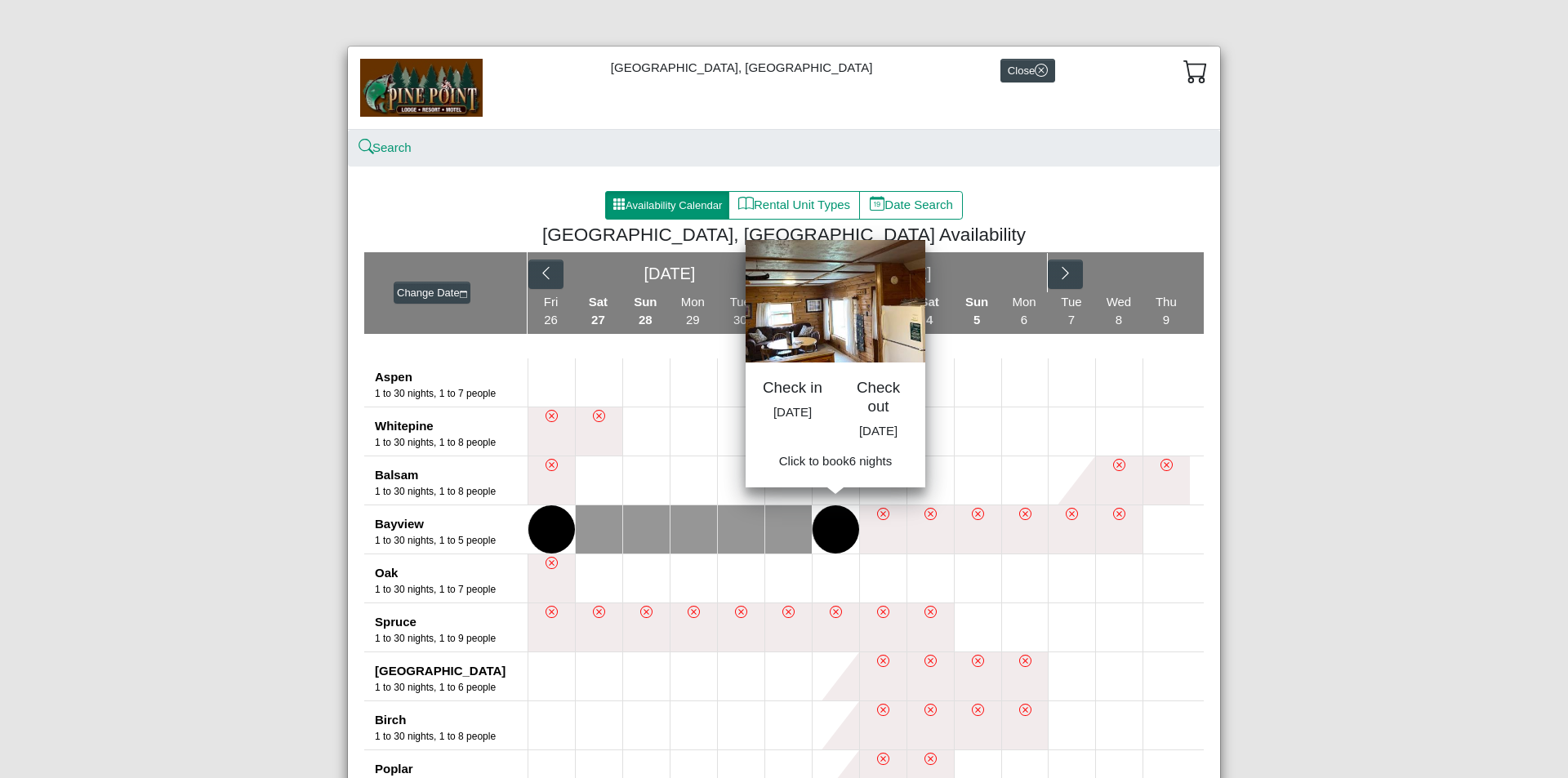
click at [828, 521] on button at bounding box center [835, 529] width 47 height 48
click at [842, 473] on span "Book 6 night s" at bounding box center [835, 466] width 74 height 14
select select "*"
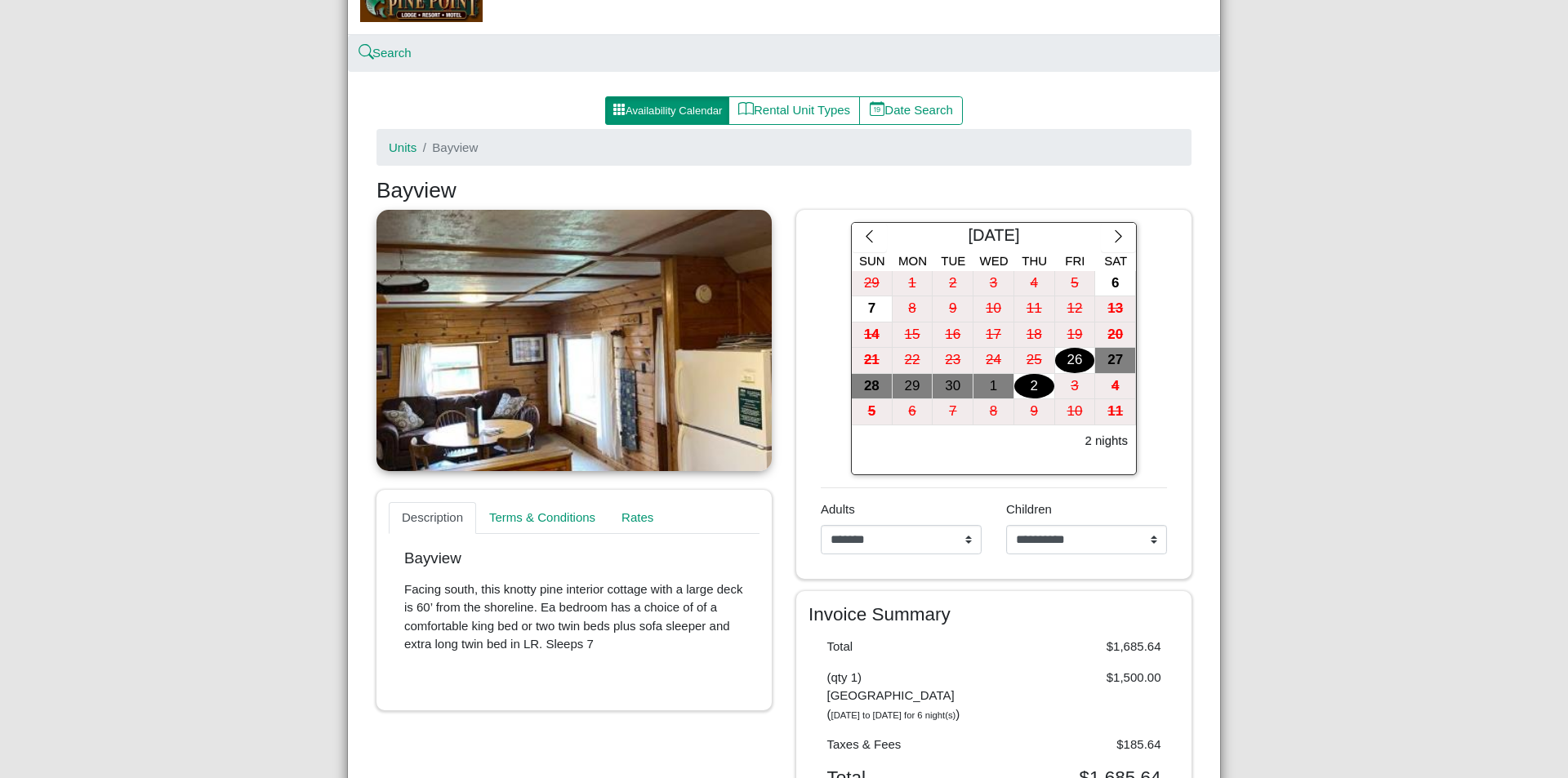
scroll to position [245, 0]
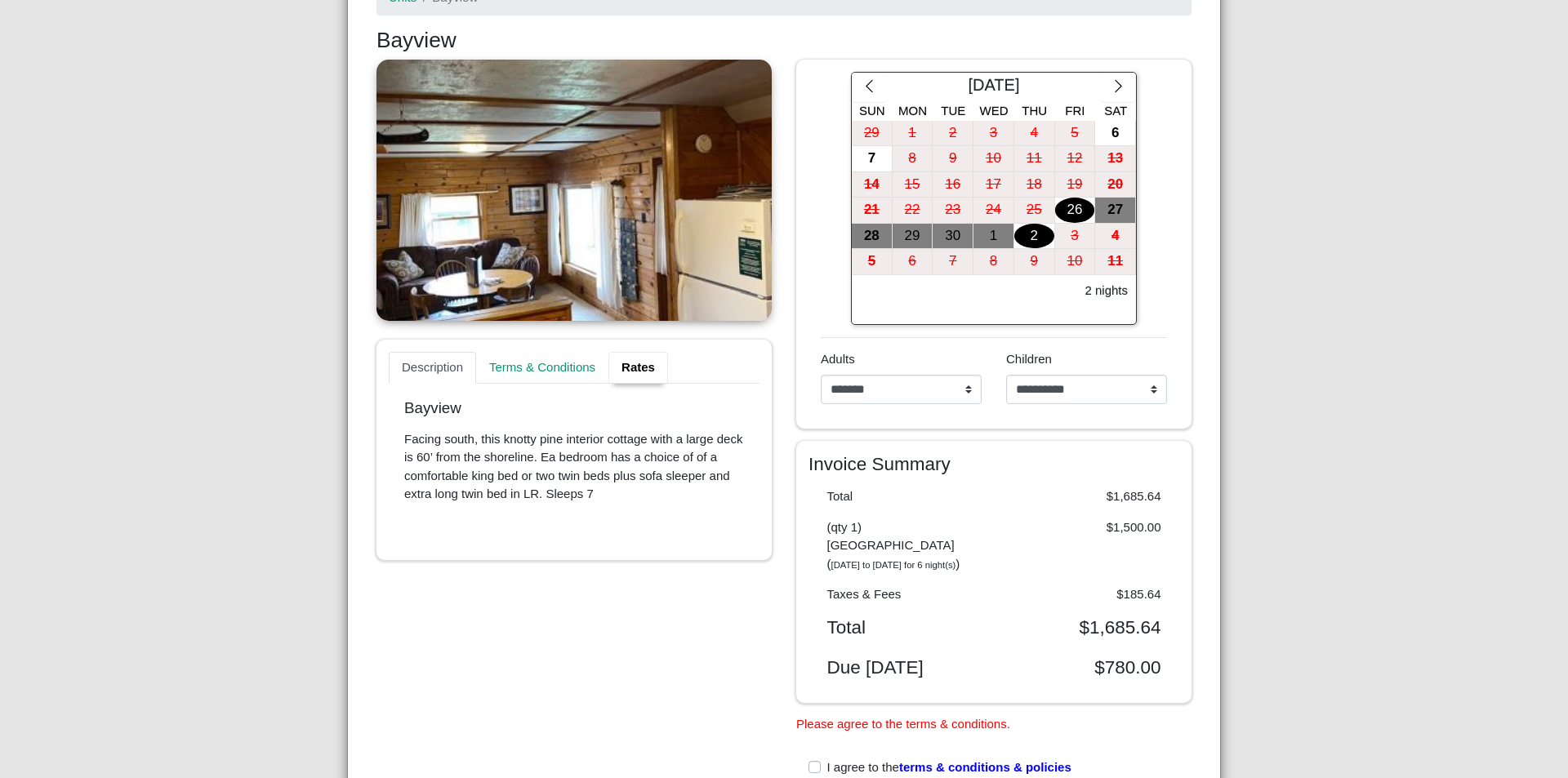
click at [630, 373] on link "Rates" at bounding box center [637, 368] width 60 height 33
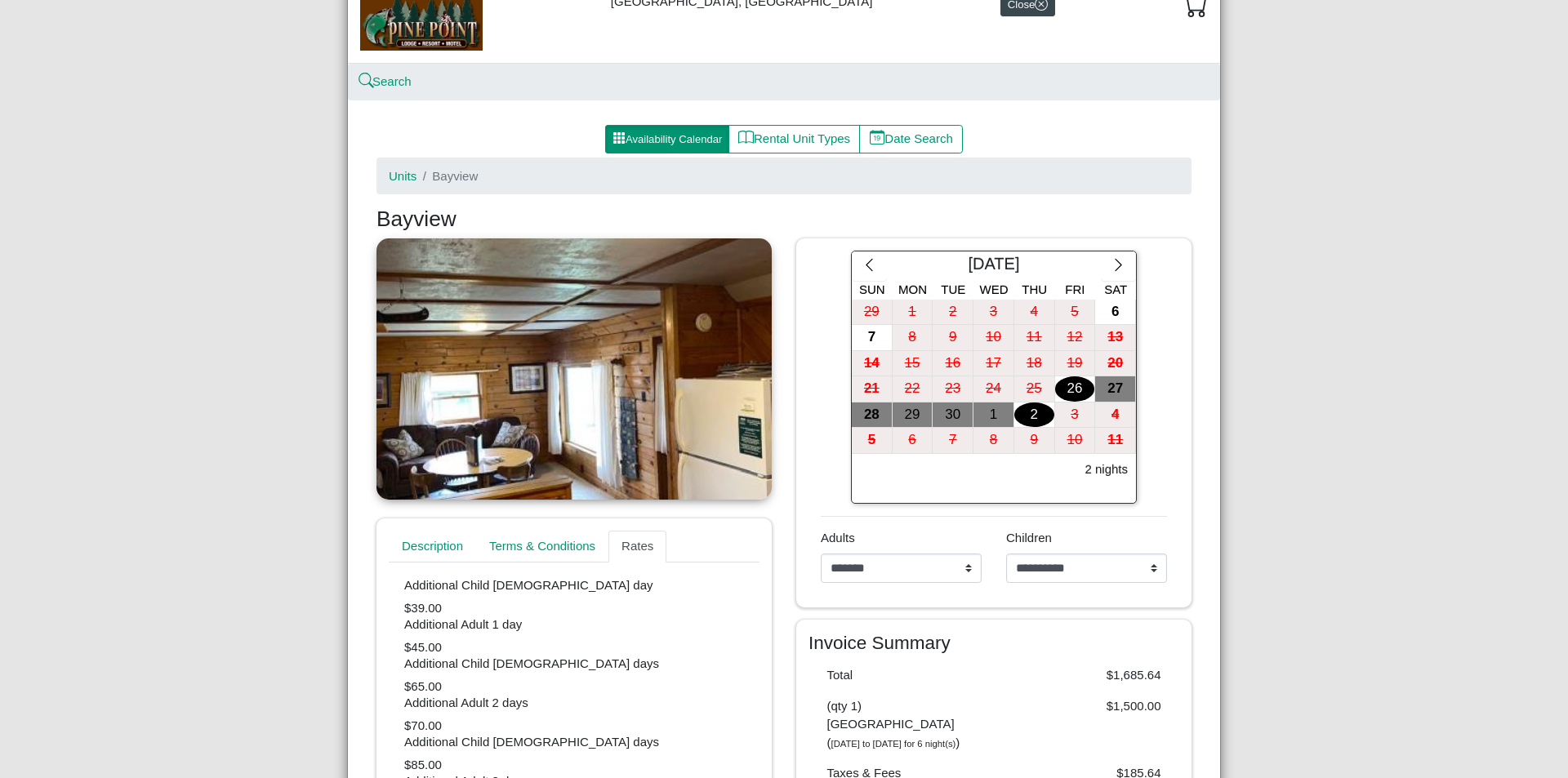
scroll to position [0, 0]
